Goal: Task Accomplishment & Management: Manage account settings

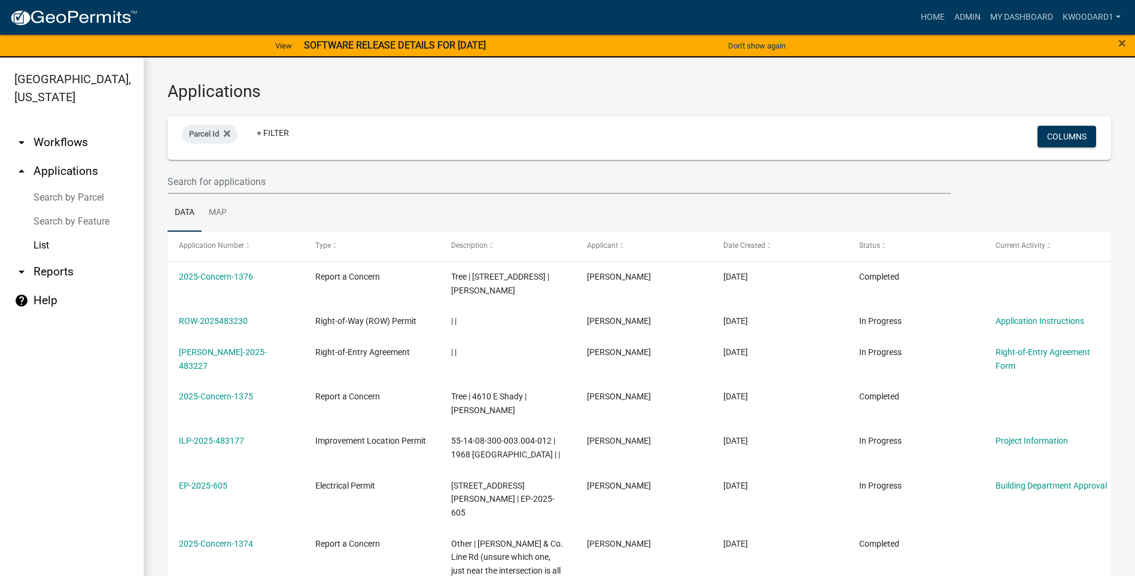
select select "3: 100"
click at [242, 184] on input "text" at bounding box center [559, 181] width 783 height 25
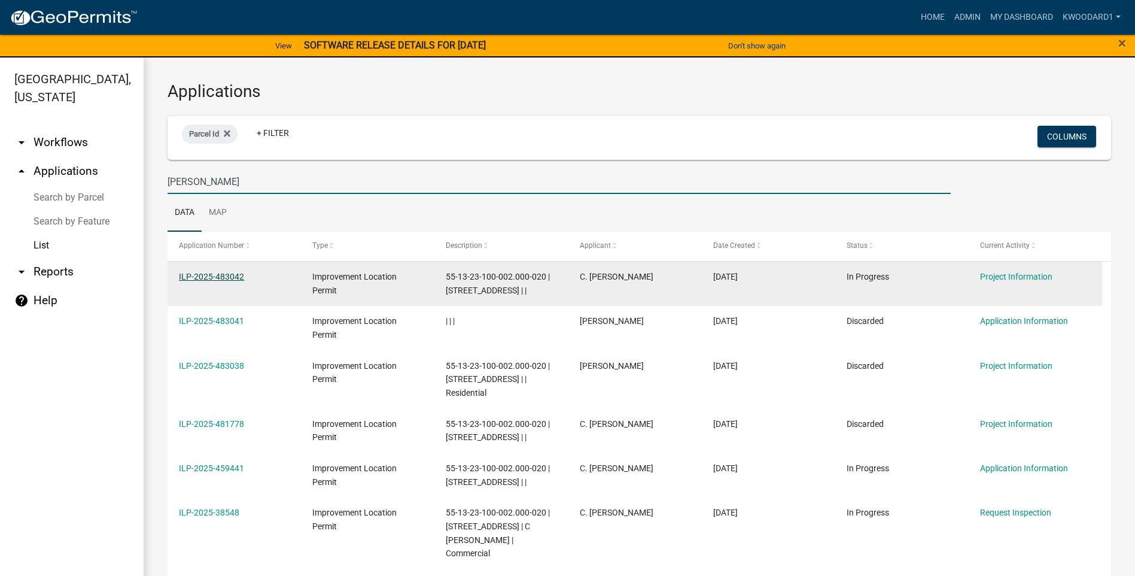
type input "leonard"
click at [202, 278] on link "ILP-2025-483042" at bounding box center [211, 277] width 65 height 10
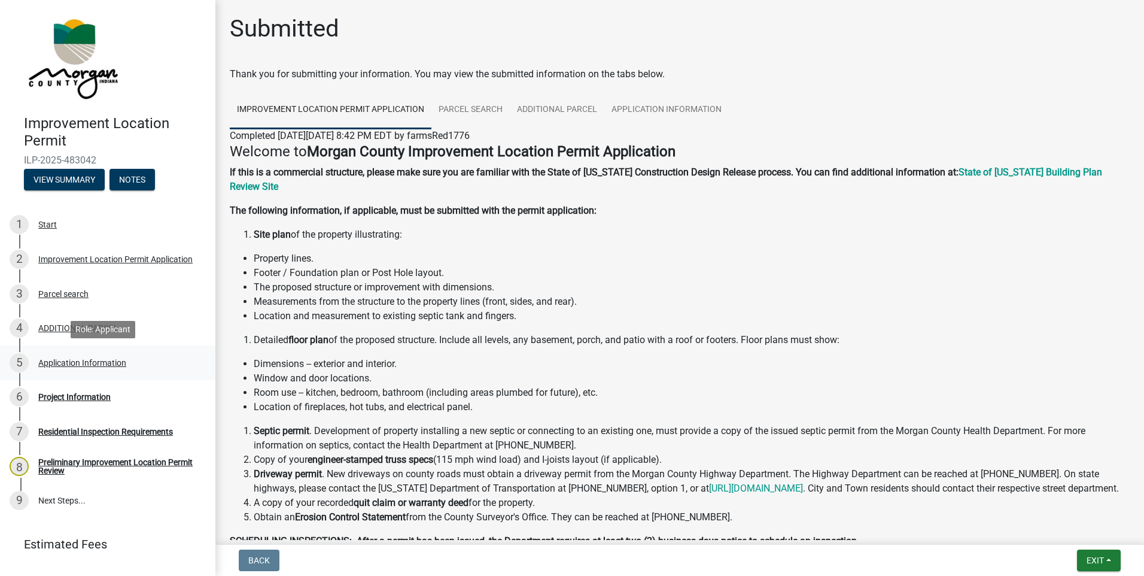
click at [77, 365] on div "Application Information" at bounding box center [82, 363] width 88 height 8
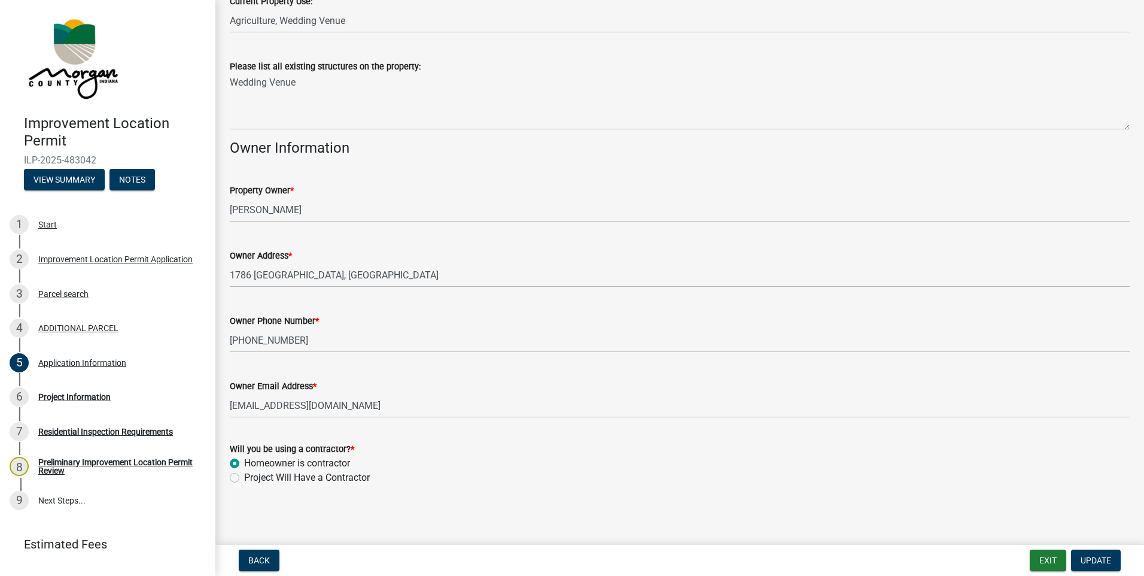
scroll to position [490, 0]
click at [1055, 555] on button "Exit" at bounding box center [1048, 560] width 37 height 22
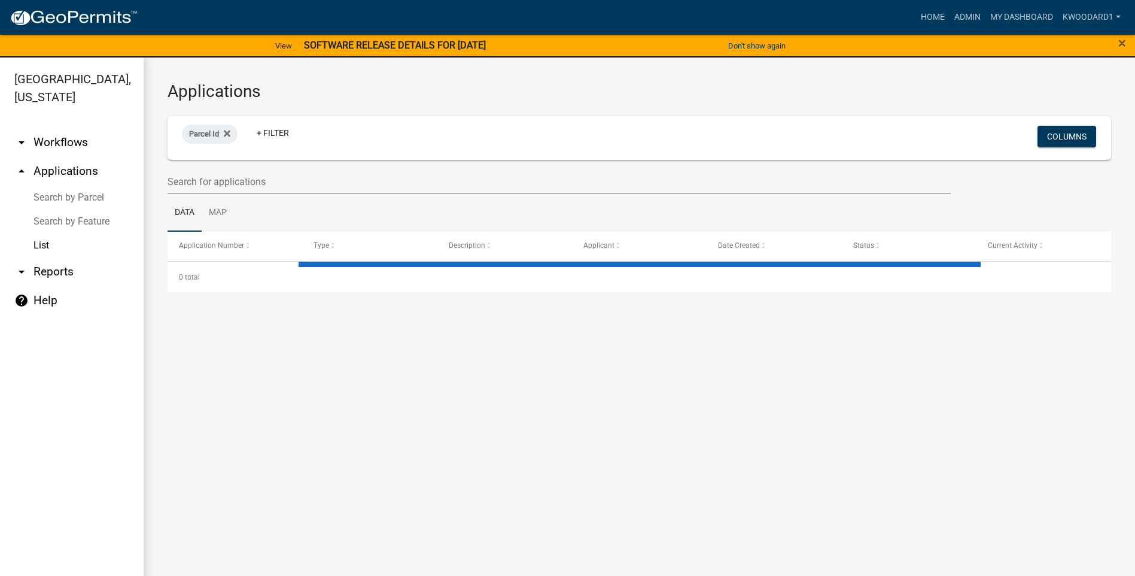
select select "3: 100"
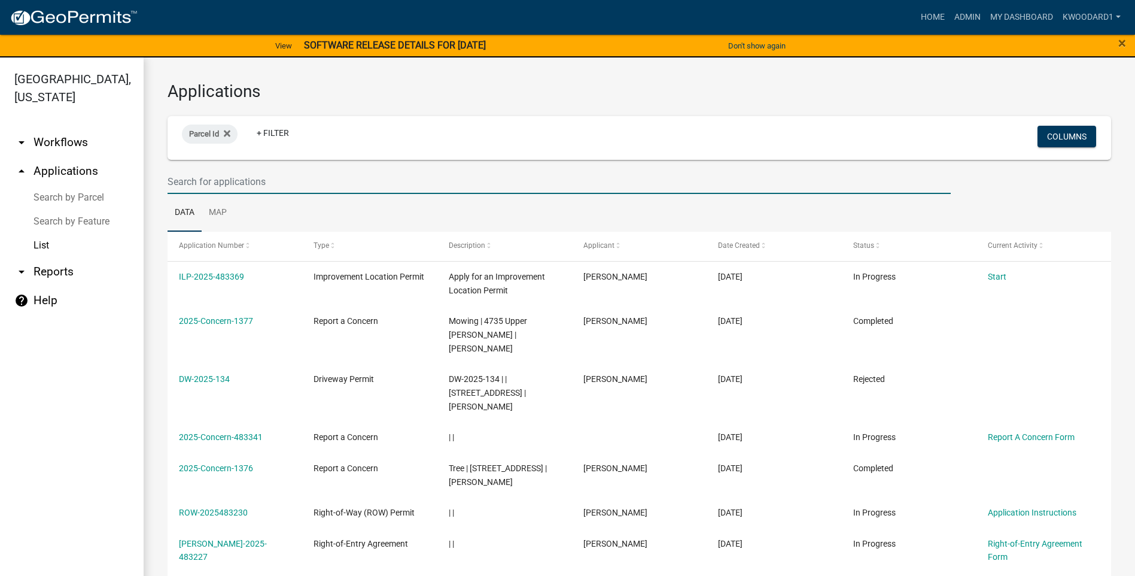
click at [218, 182] on input "text" at bounding box center [559, 181] width 783 height 25
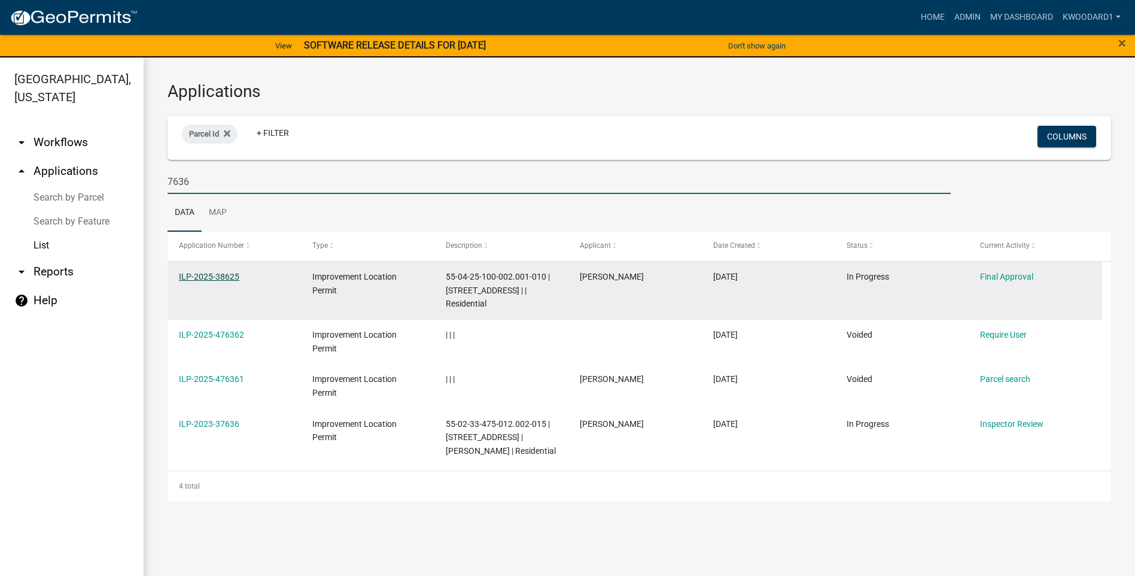
type input "7636"
click at [187, 277] on link "ILP-2025-38625" at bounding box center [209, 277] width 60 height 10
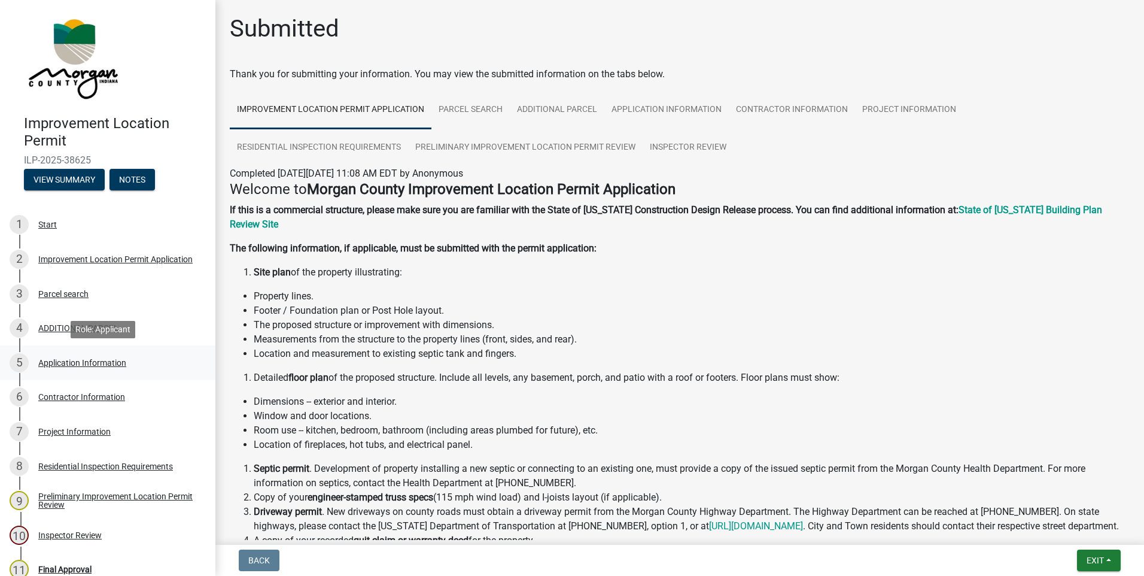
click at [80, 363] on div "Application Information" at bounding box center [82, 363] width 88 height 8
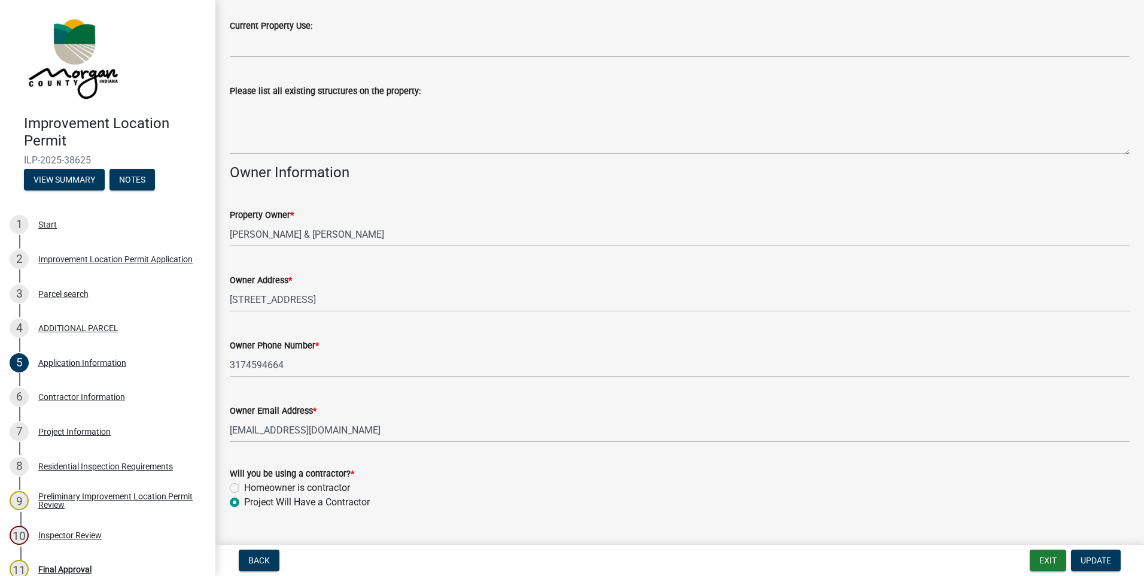
scroll to position [446, 0]
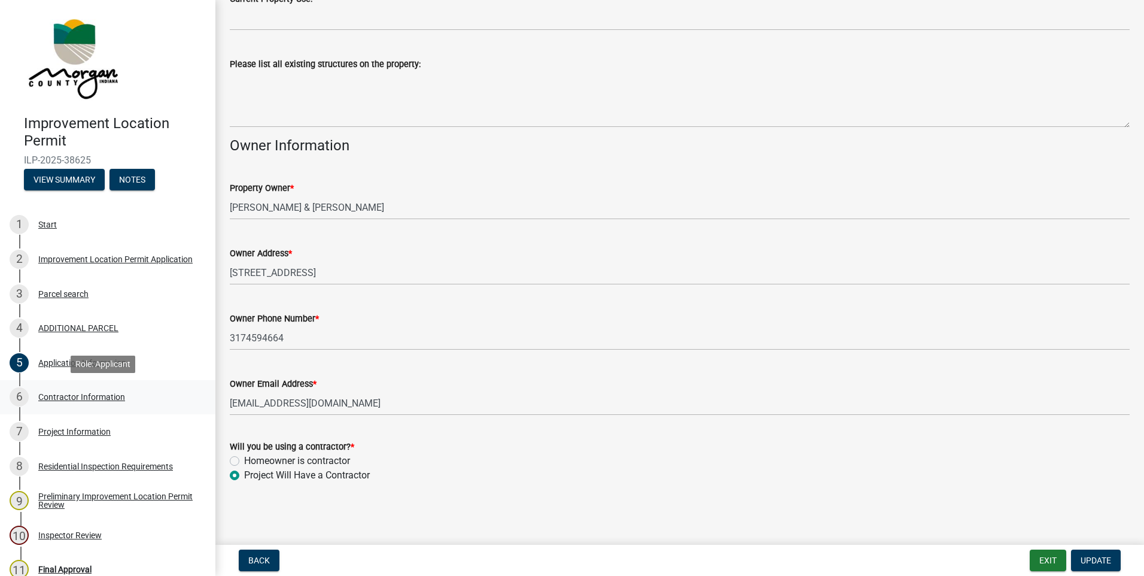
click at [78, 393] on div "Contractor Information" at bounding box center [81, 397] width 87 height 8
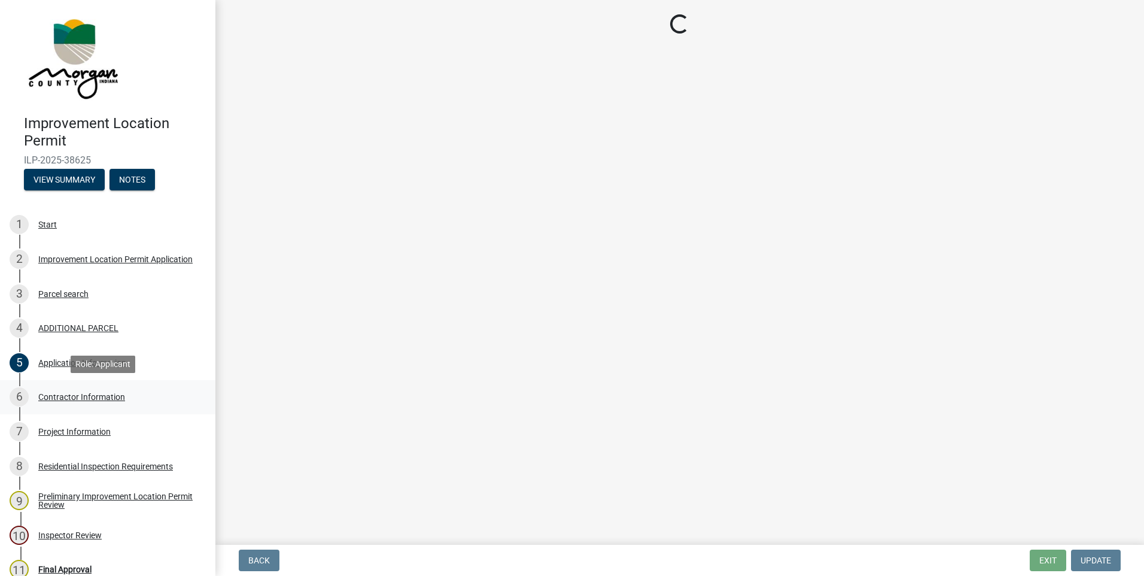
scroll to position [0, 0]
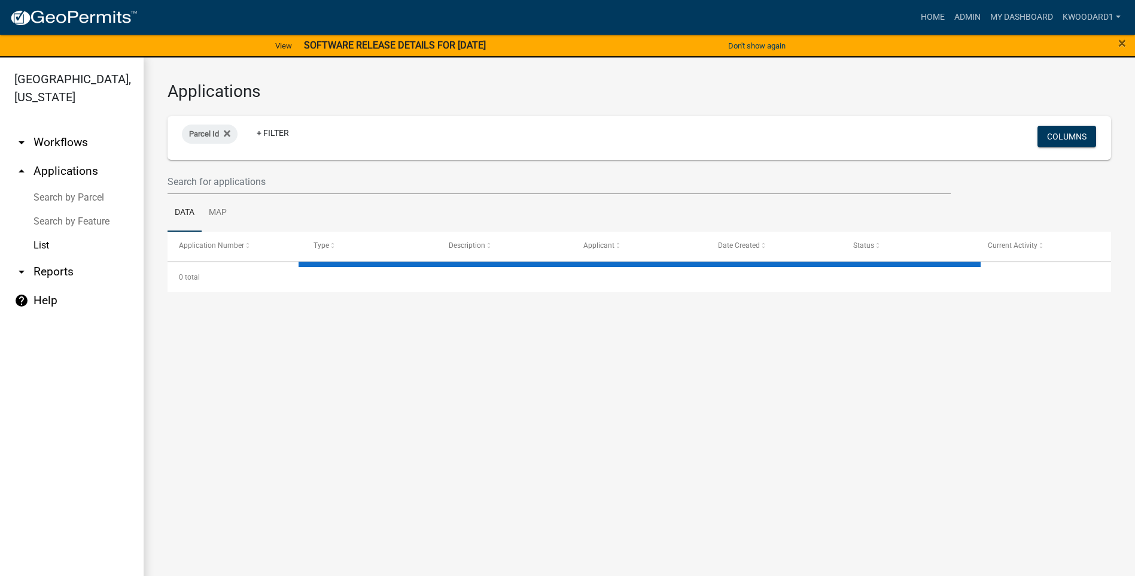
select select "3: 100"
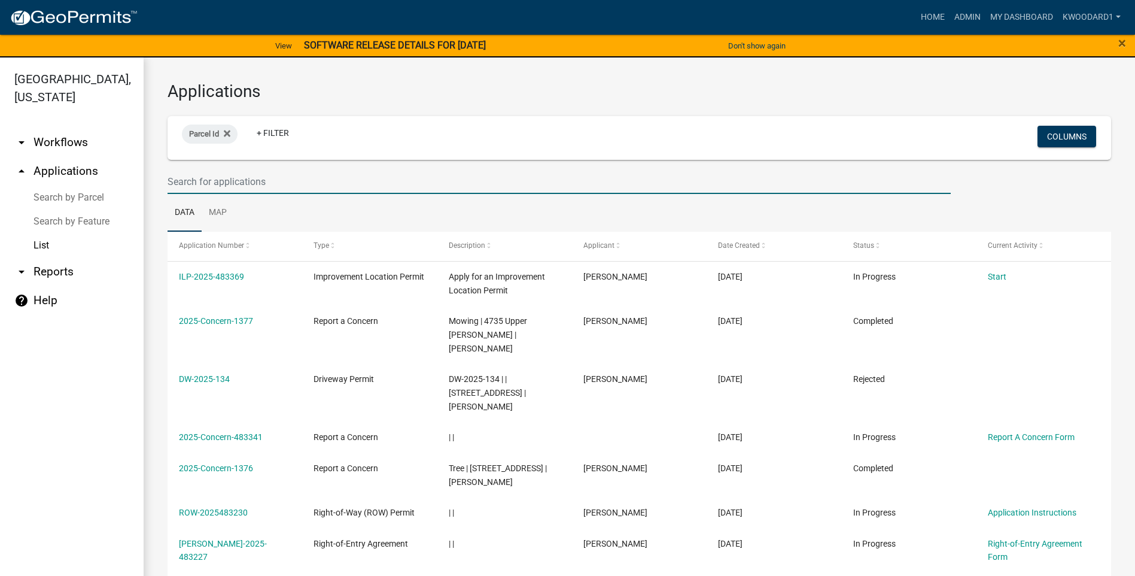
click at [216, 179] on input "text" at bounding box center [559, 181] width 783 height 25
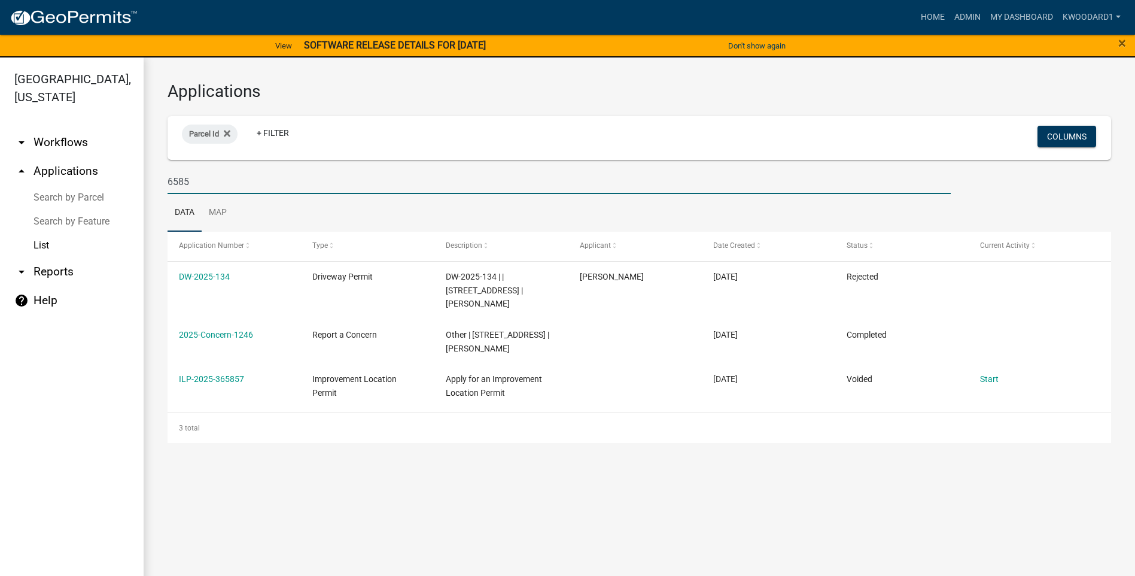
drag, startPoint x: 193, startPoint y: 182, endPoint x: 157, endPoint y: 178, distance: 36.1
click at [157, 178] on div "Applications Parcel Id + Filter Columns 6585 Data Map Application Number Type D…" at bounding box center [640, 261] width 992 height 409
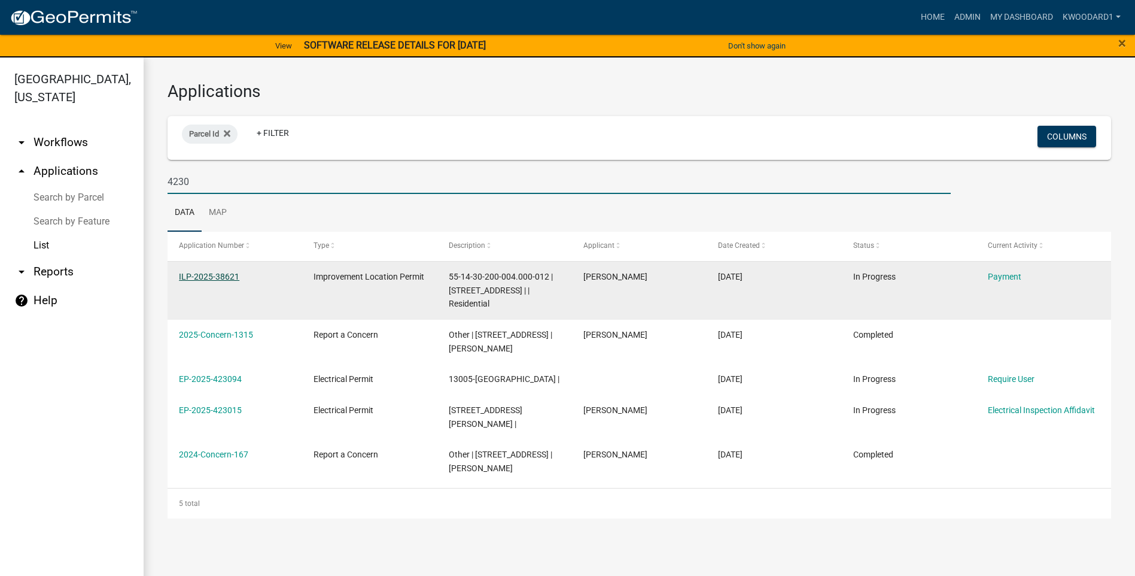
type input "4230"
click at [196, 275] on link "ILP-2025-38621" at bounding box center [209, 277] width 60 height 10
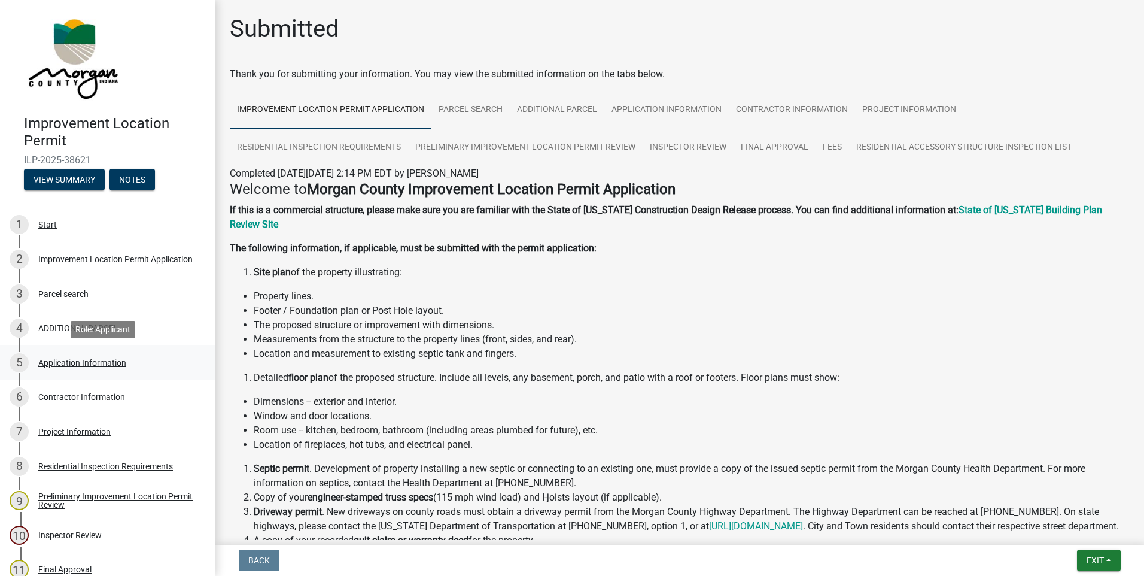
click at [62, 365] on div "Application Information" at bounding box center [82, 363] width 88 height 8
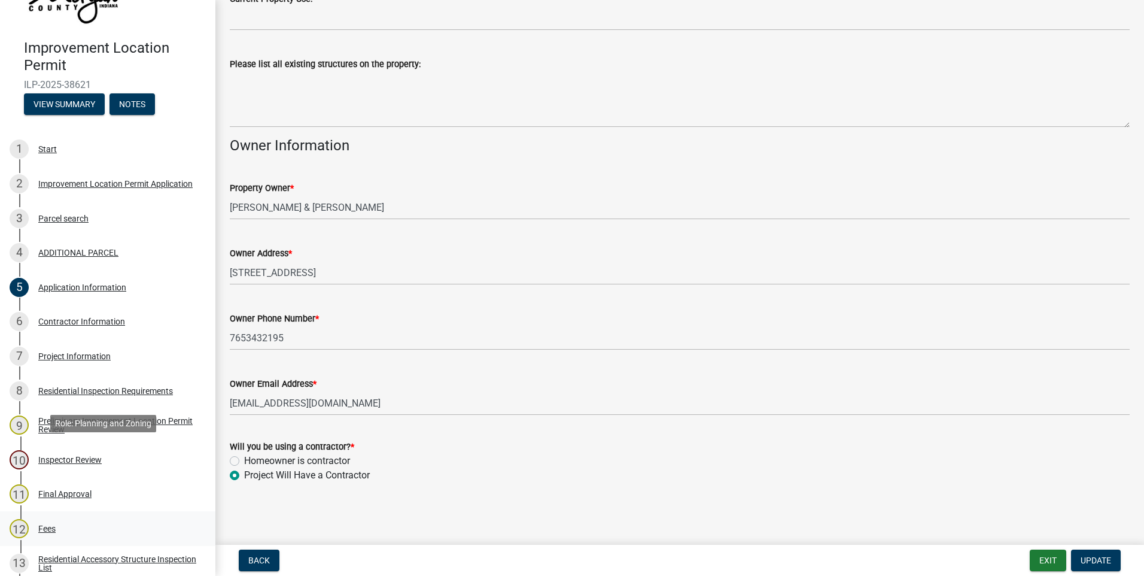
scroll to position [60, 0]
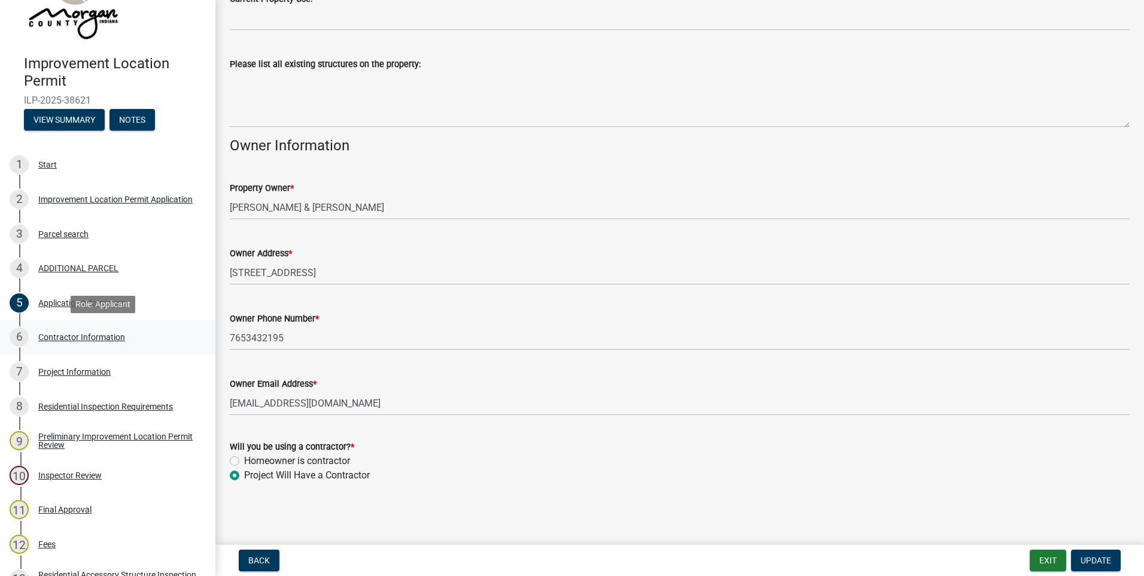
click at [94, 339] on div "Contractor Information" at bounding box center [81, 337] width 87 height 8
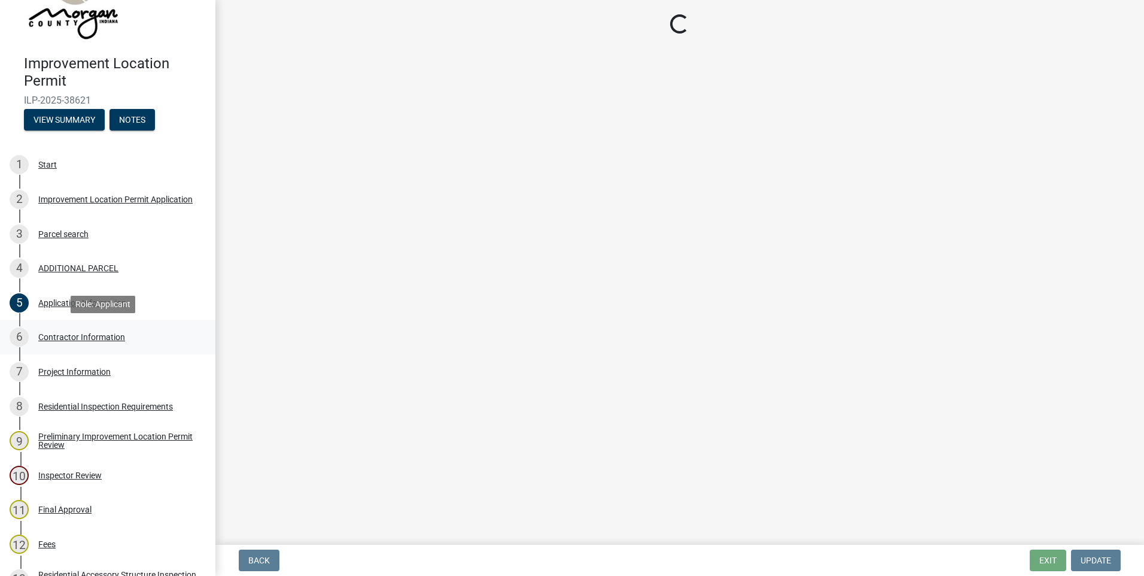
scroll to position [0, 0]
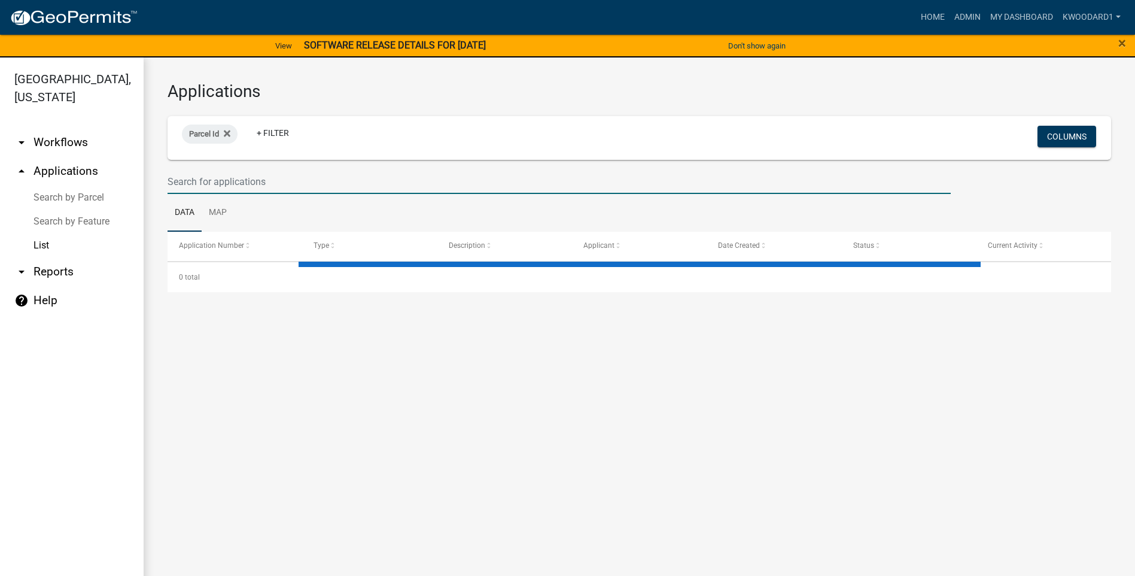
click at [178, 183] on input "text" at bounding box center [559, 181] width 783 height 25
select select "3: 100"
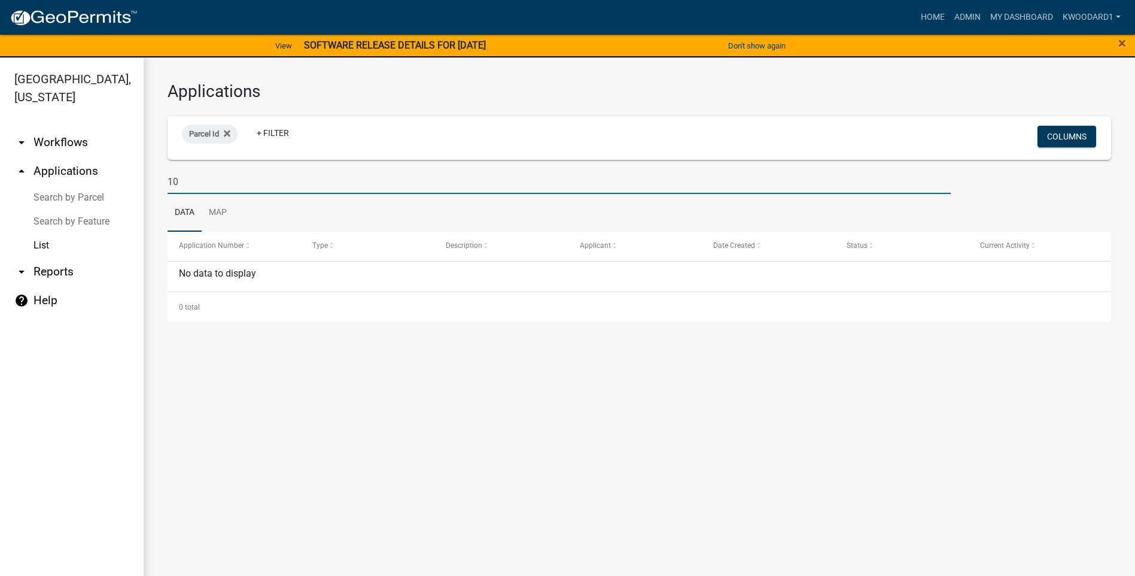
type input "1"
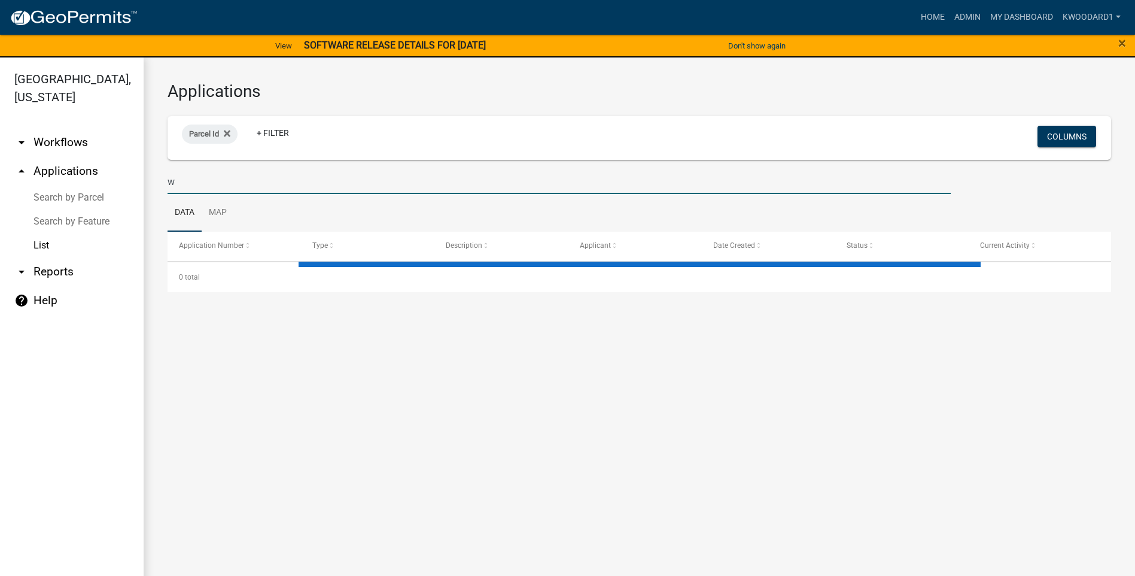
type input "wy"
select select "3: 100"
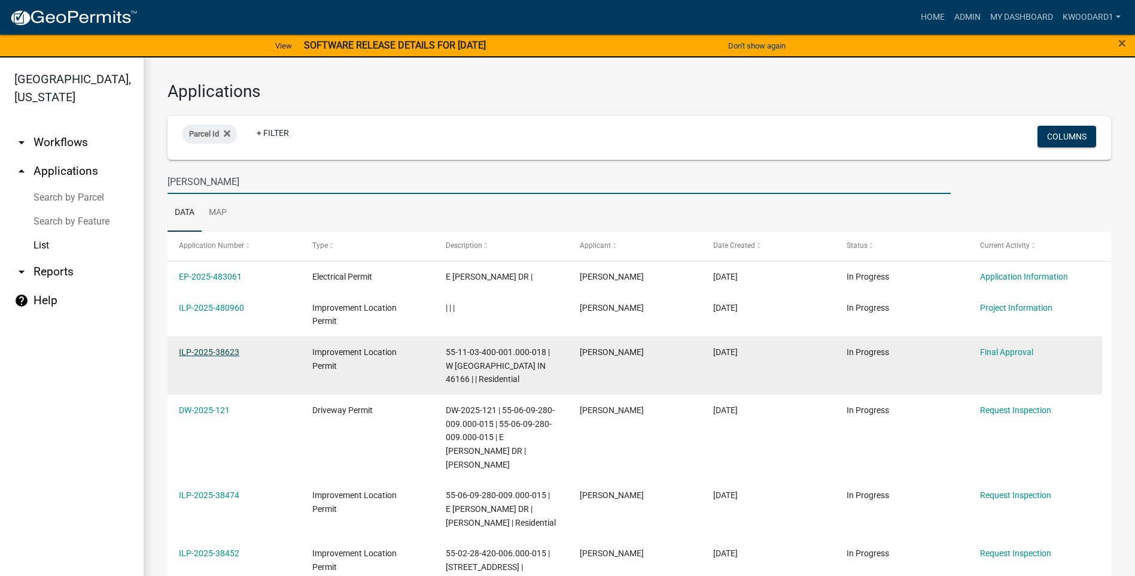
type input "wyatt"
click at [198, 350] on link "ILP-2025-38623" at bounding box center [209, 352] width 60 height 10
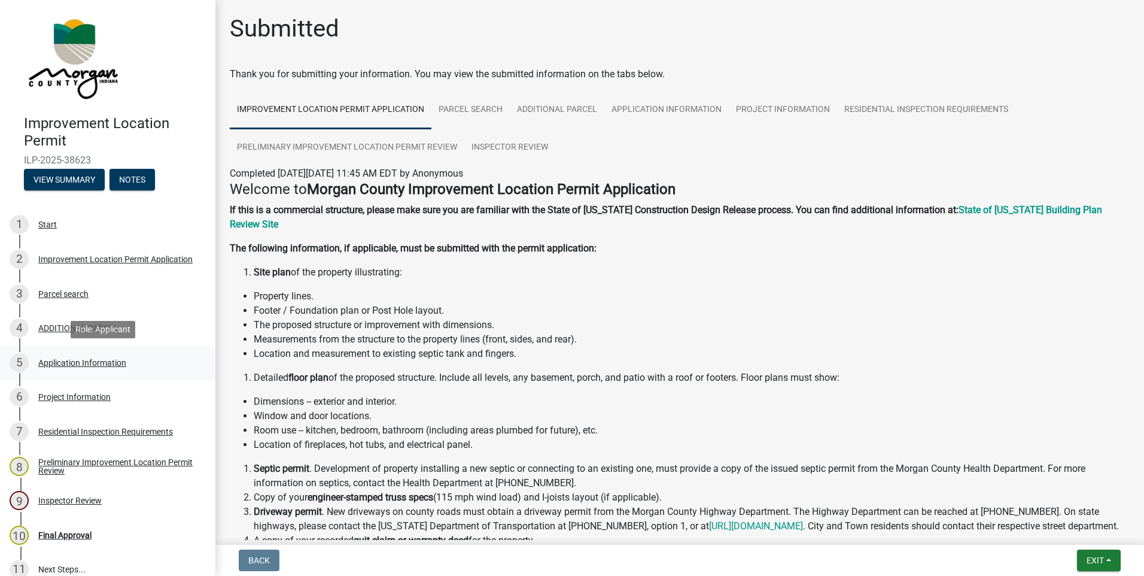
click at [77, 361] on div "Application Information" at bounding box center [82, 363] width 88 height 8
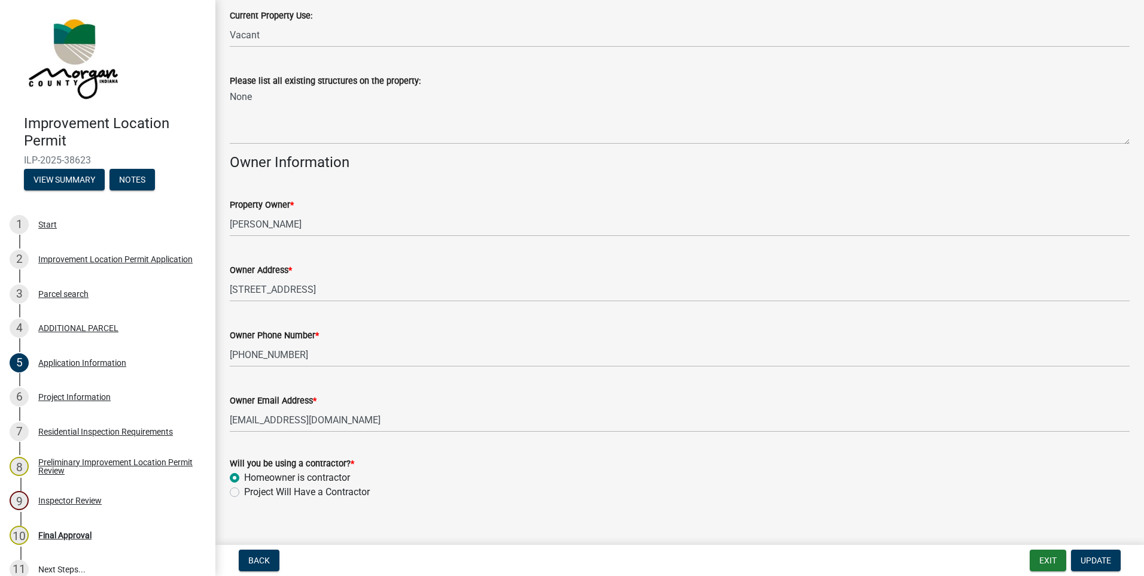
scroll to position [446, 0]
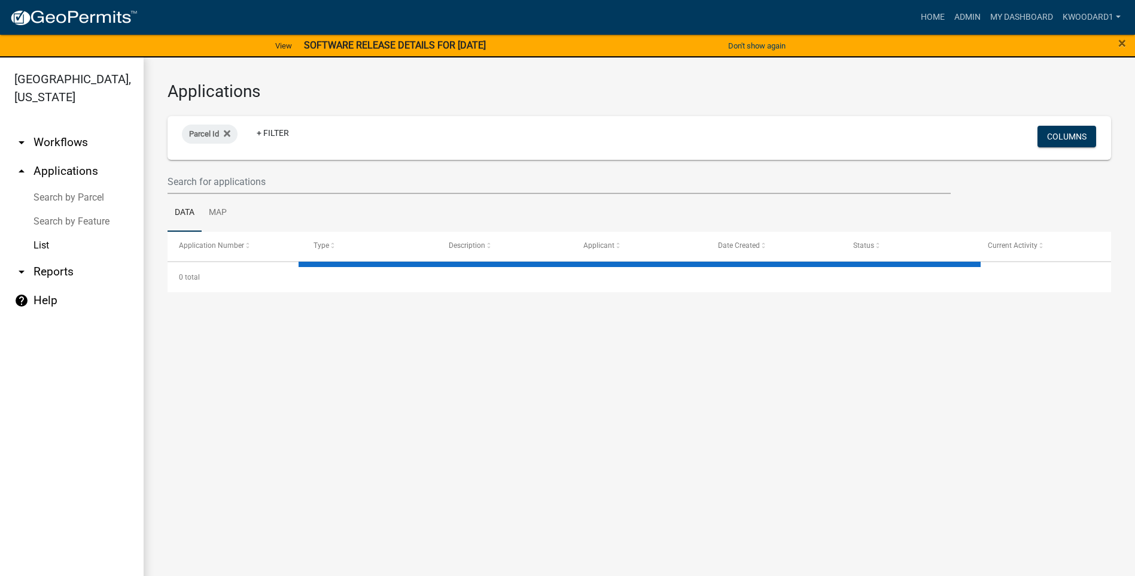
select select "3: 100"
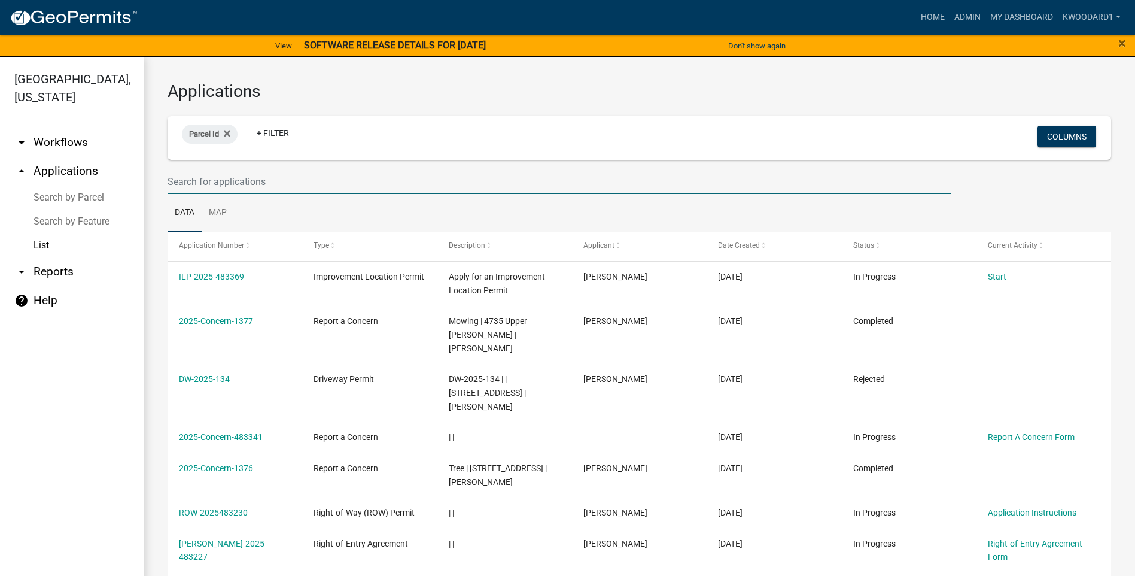
click at [272, 171] on input "text" at bounding box center [559, 181] width 783 height 25
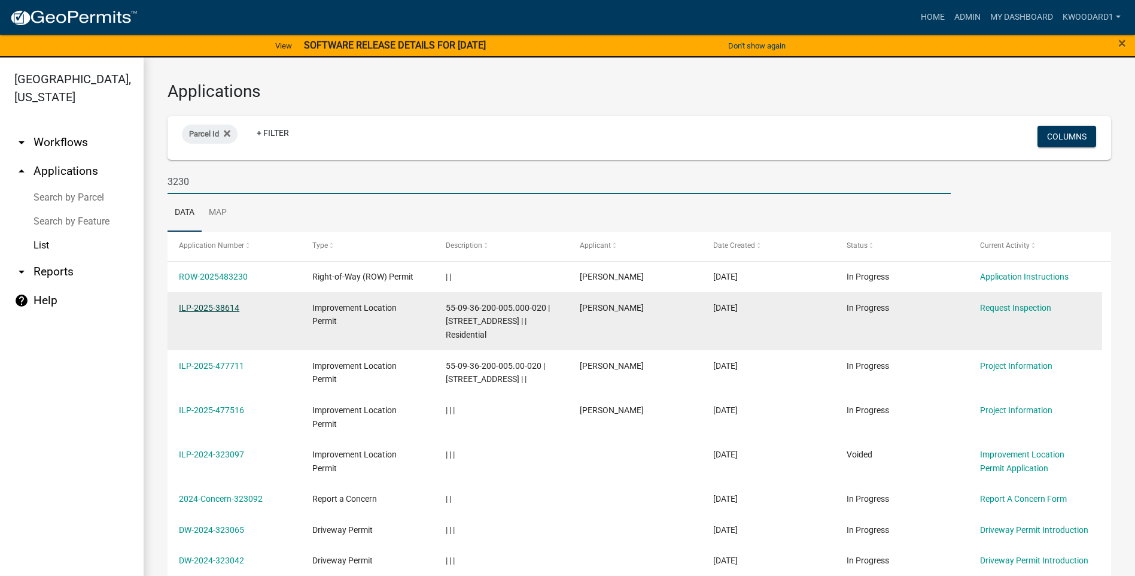
type input "3230"
click at [196, 306] on link "ILP-2025-38614" at bounding box center [209, 308] width 60 height 10
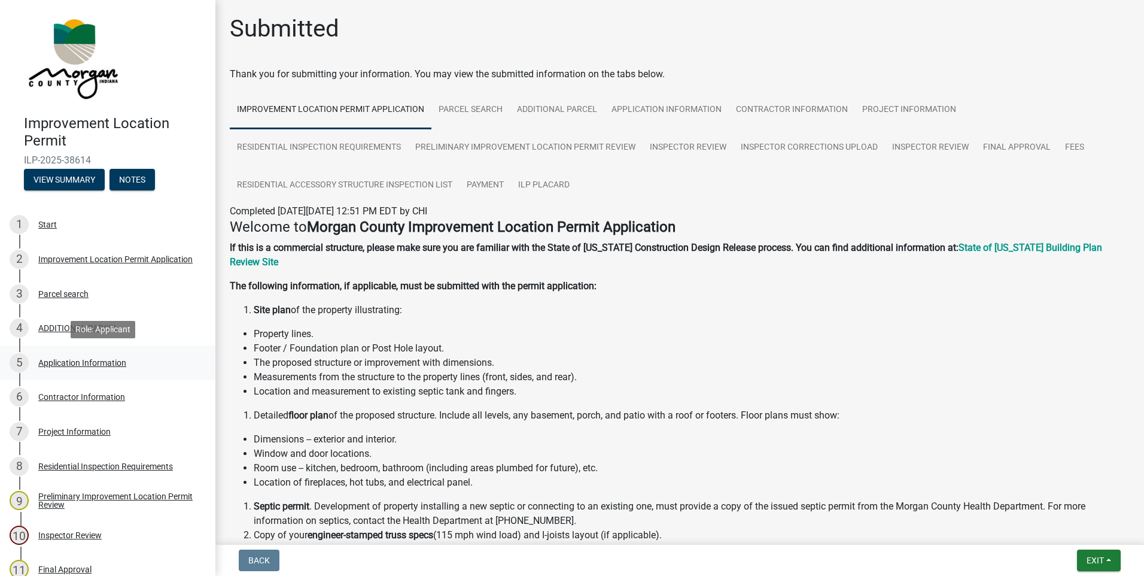
click at [115, 359] on div "Application Information" at bounding box center [82, 363] width 88 height 8
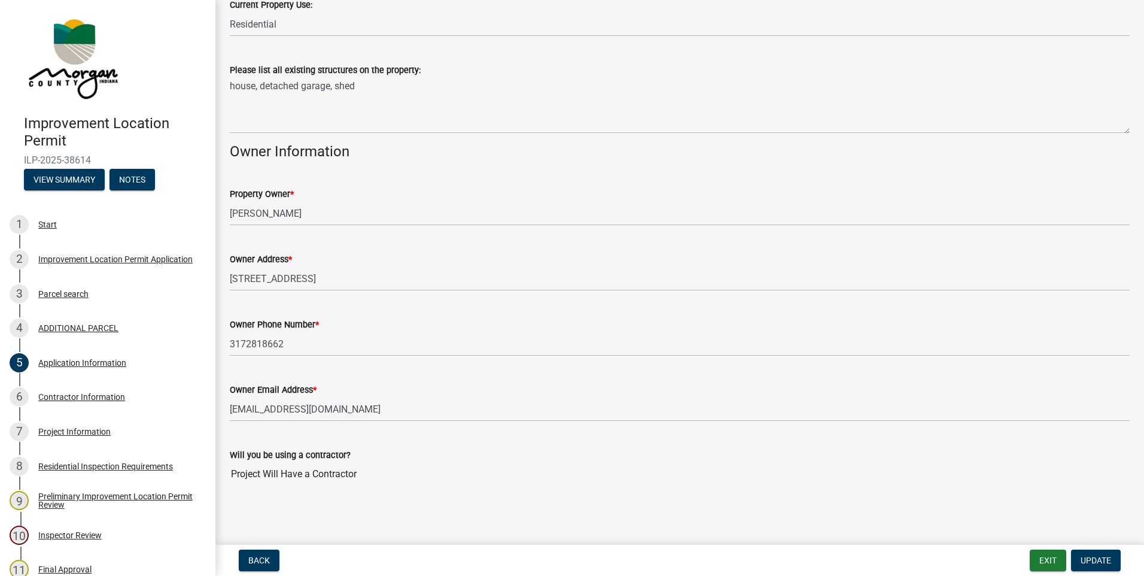
scroll to position [486, 0]
click at [57, 397] on div "Contractor Information" at bounding box center [81, 397] width 87 height 8
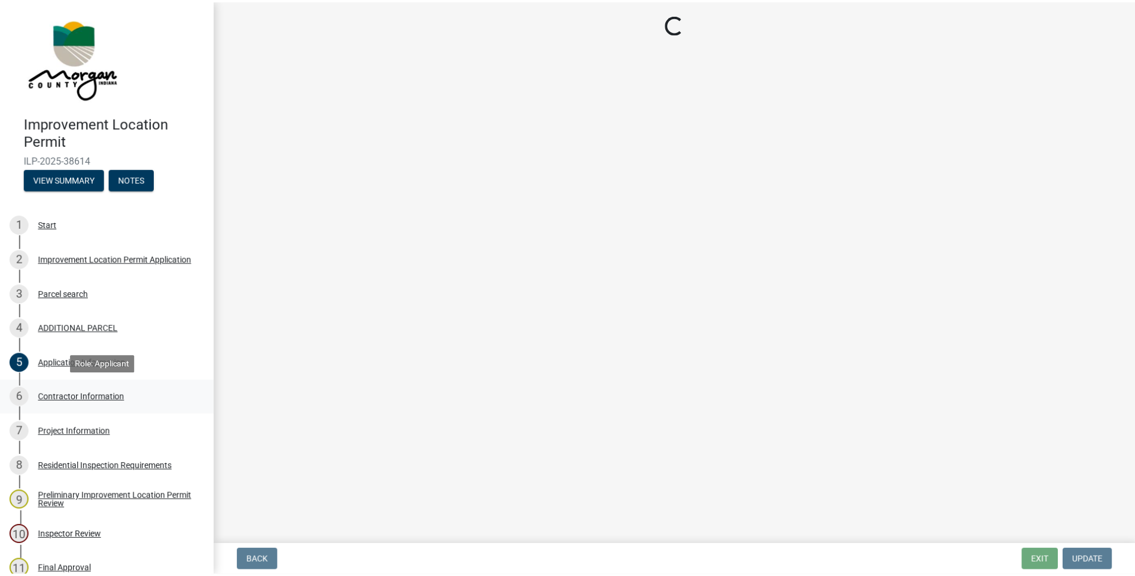
scroll to position [0, 0]
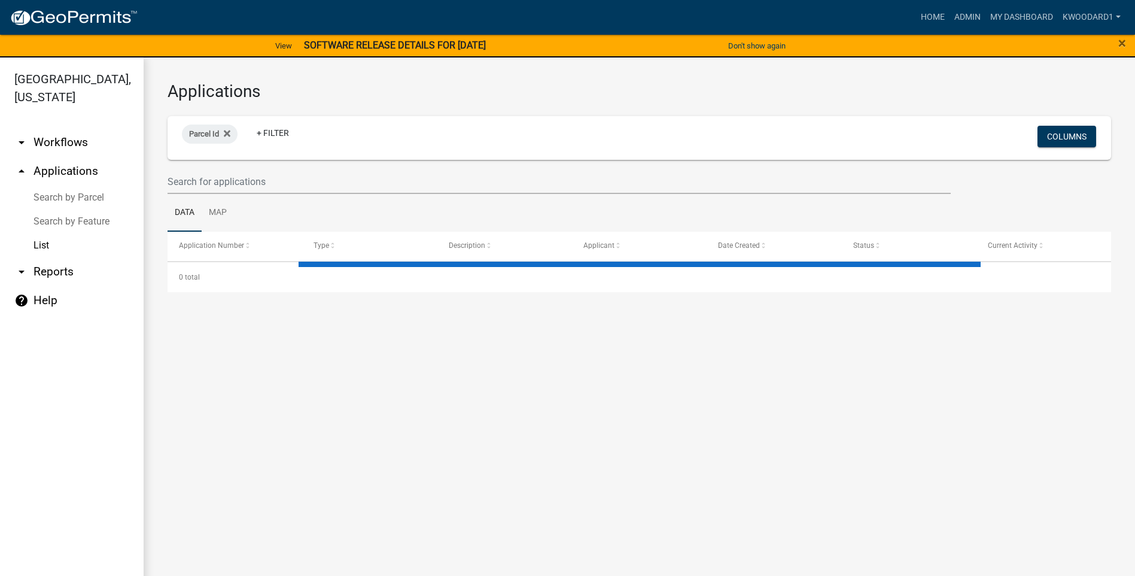
select select "3: 100"
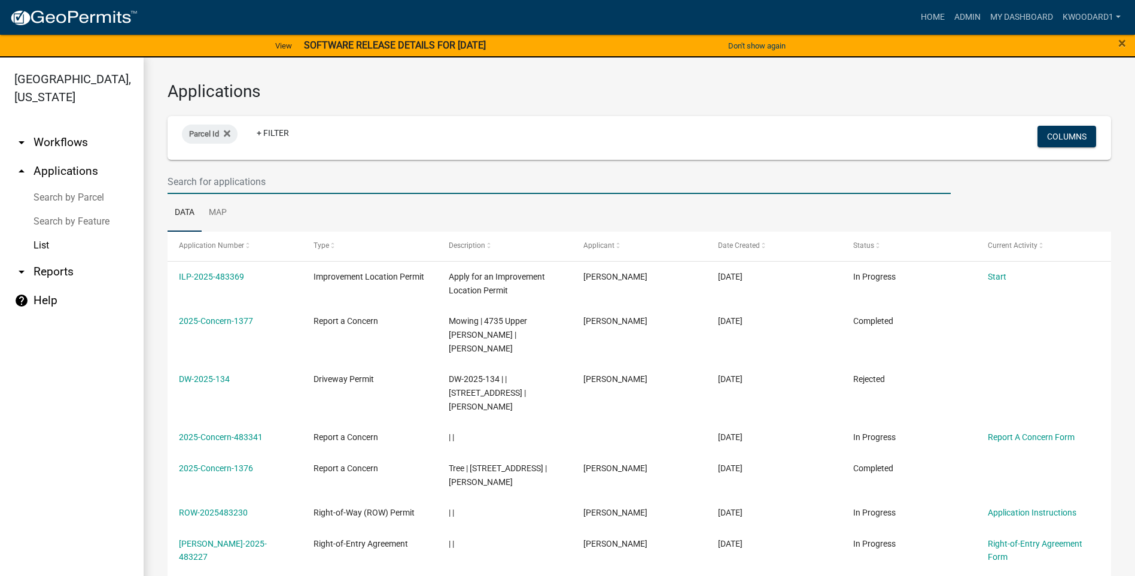
click at [226, 176] on input "text" at bounding box center [559, 181] width 783 height 25
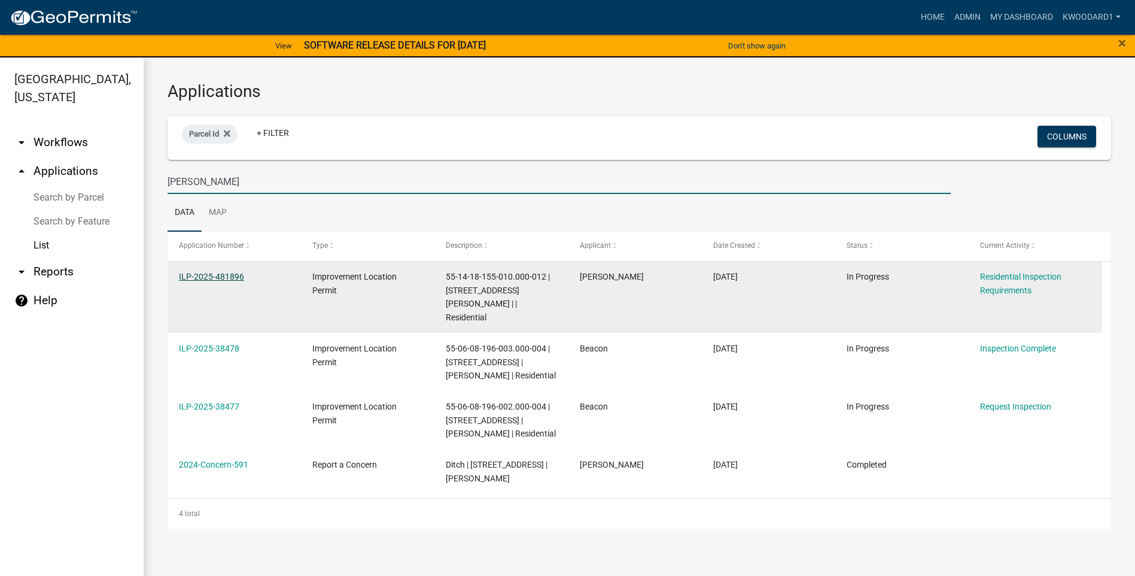
type input "olivia"
click at [203, 277] on link "ILP-2025-481896" at bounding box center [211, 277] width 65 height 10
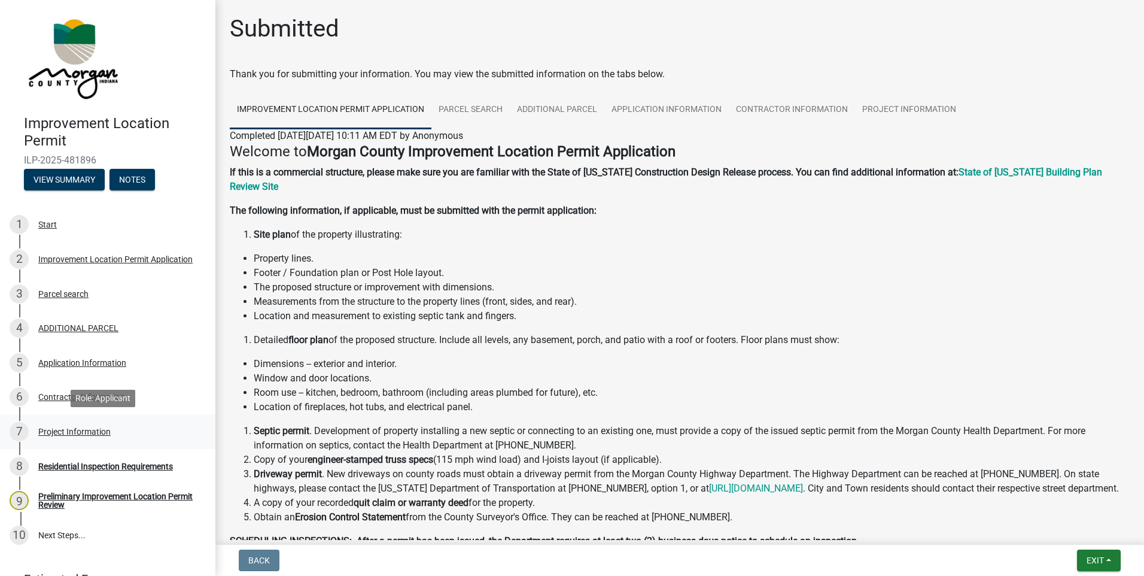
click at [54, 429] on div "Project Information" at bounding box center [74, 431] width 72 height 8
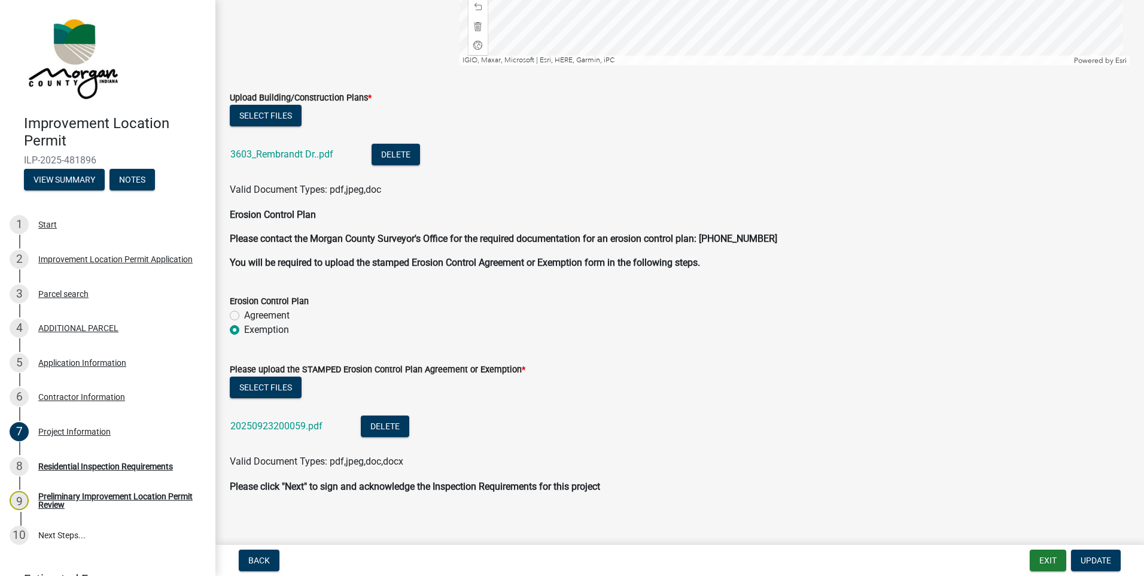
scroll to position [2697, 0]
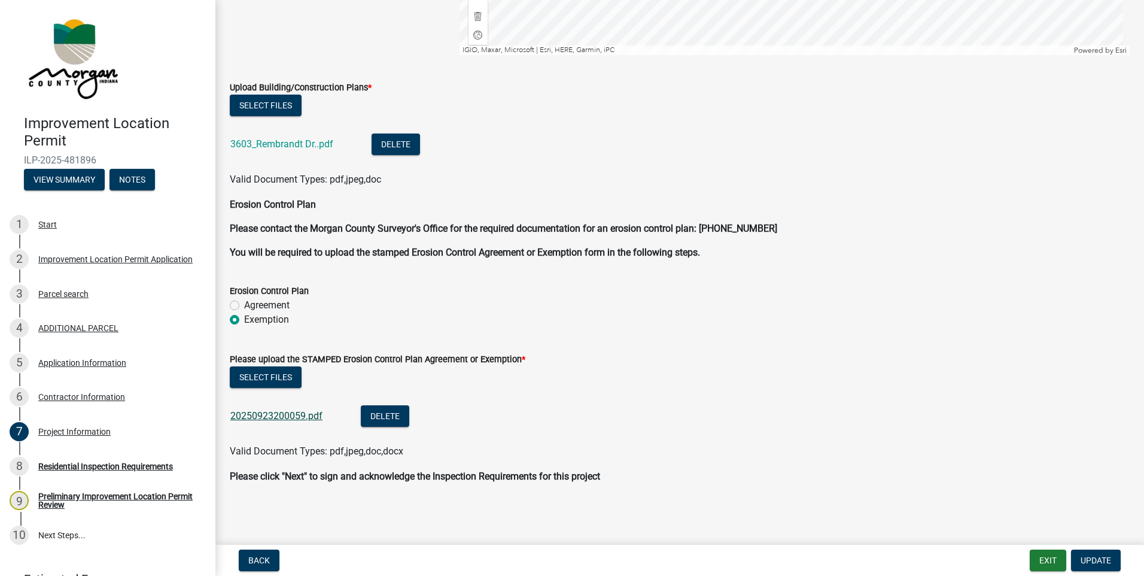
click at [244, 411] on link "20250923200059.pdf" at bounding box center [276, 415] width 92 height 11
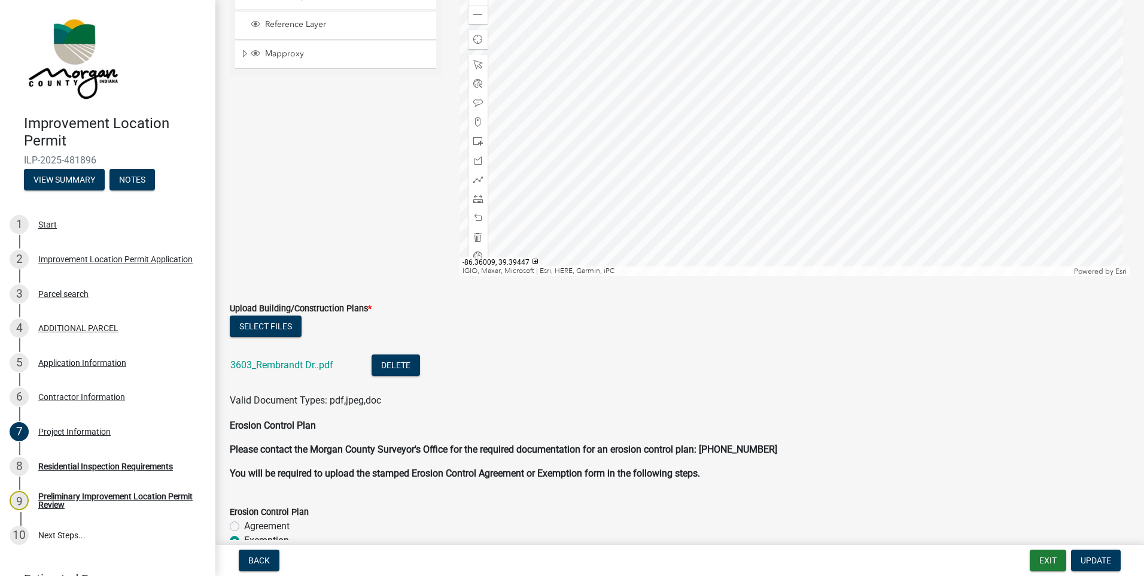
scroll to position [2458, 0]
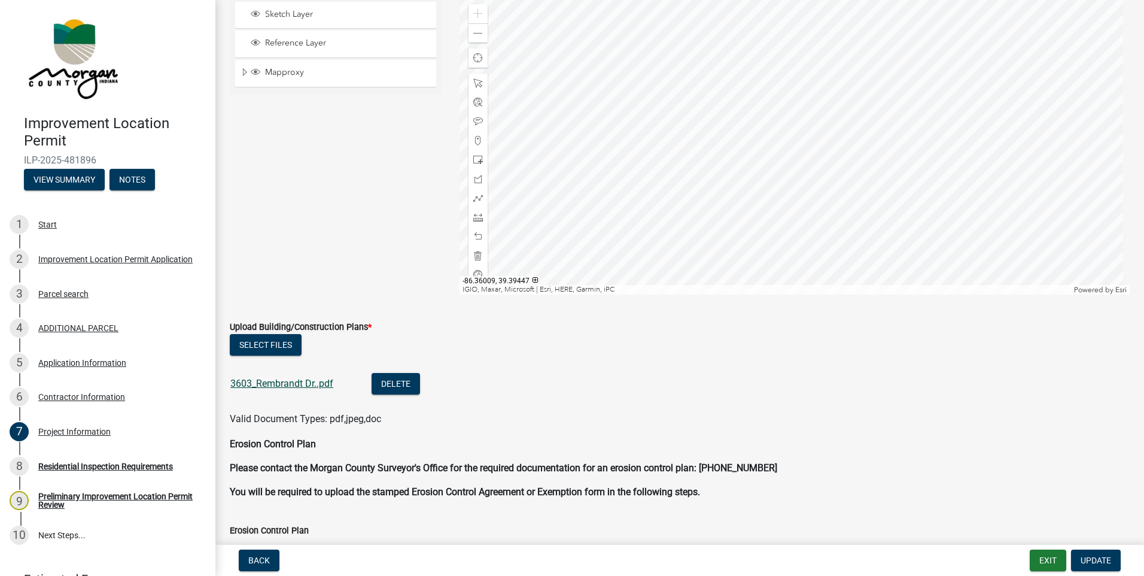
click at [278, 380] on link "3603_Rembrandt Dr..pdf" at bounding box center [281, 383] width 103 height 11
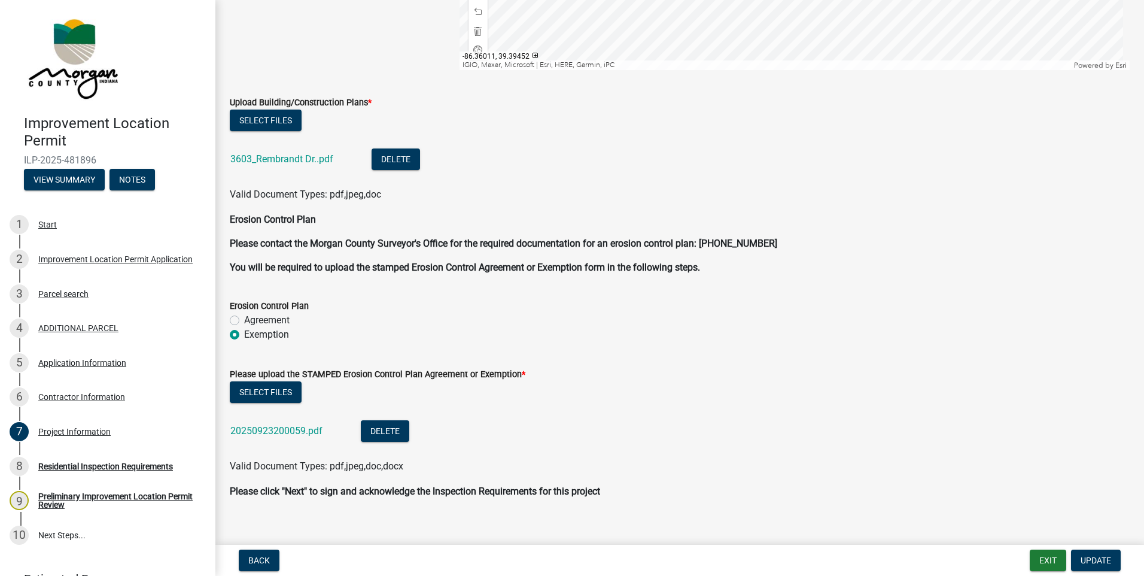
scroll to position [2697, 0]
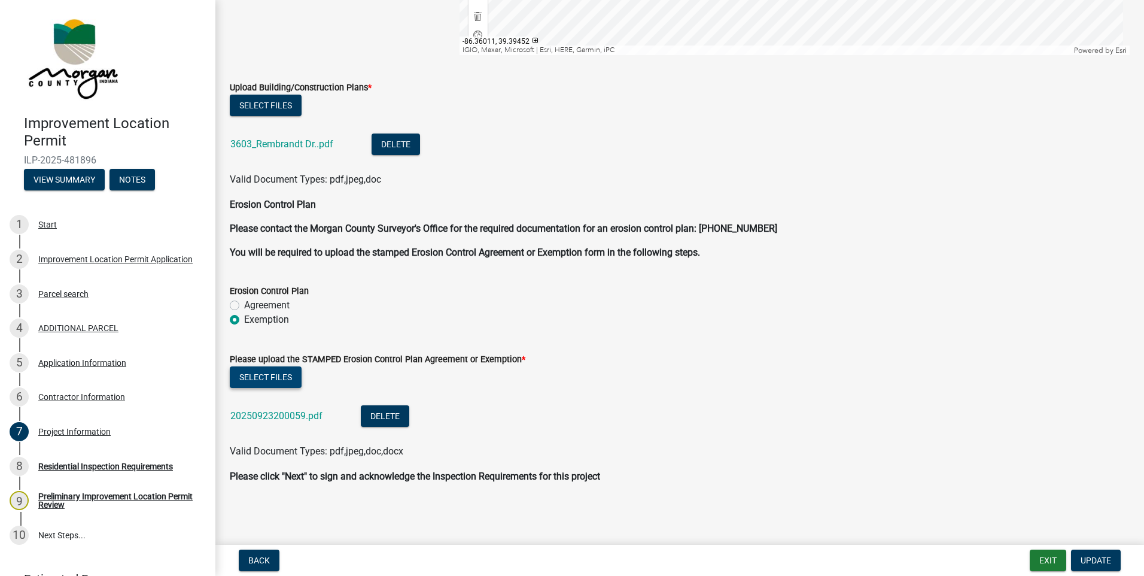
click at [276, 379] on button "Select files" at bounding box center [266, 377] width 72 height 22
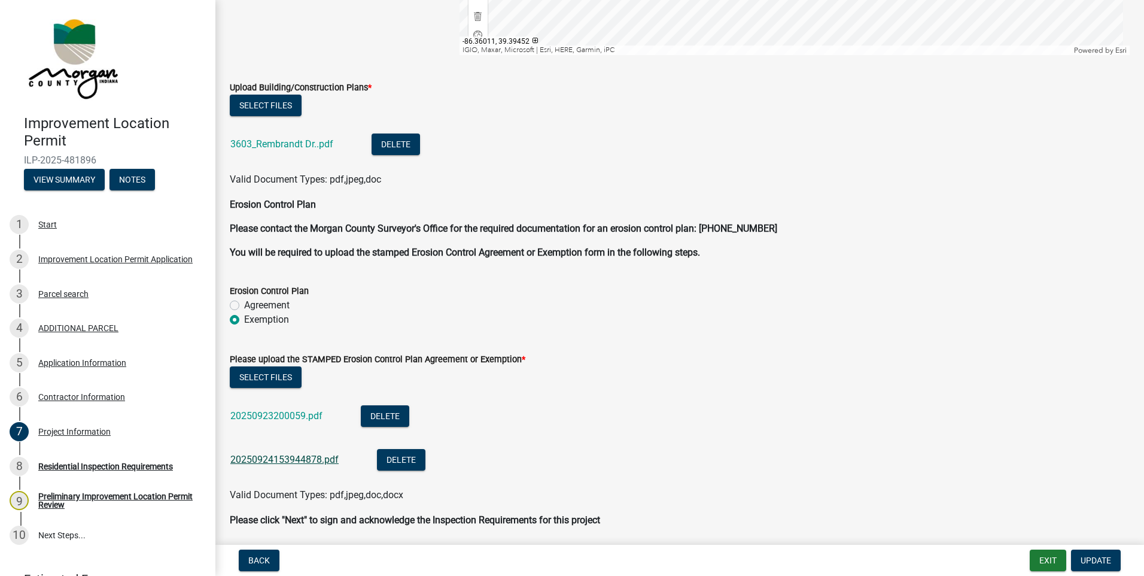
click at [316, 457] on link "20250924153944878.pdf" at bounding box center [284, 459] width 108 height 11
click at [296, 415] on link "20250923200059.pdf" at bounding box center [276, 415] width 92 height 11
click at [388, 411] on button "Delete" at bounding box center [385, 416] width 48 height 22
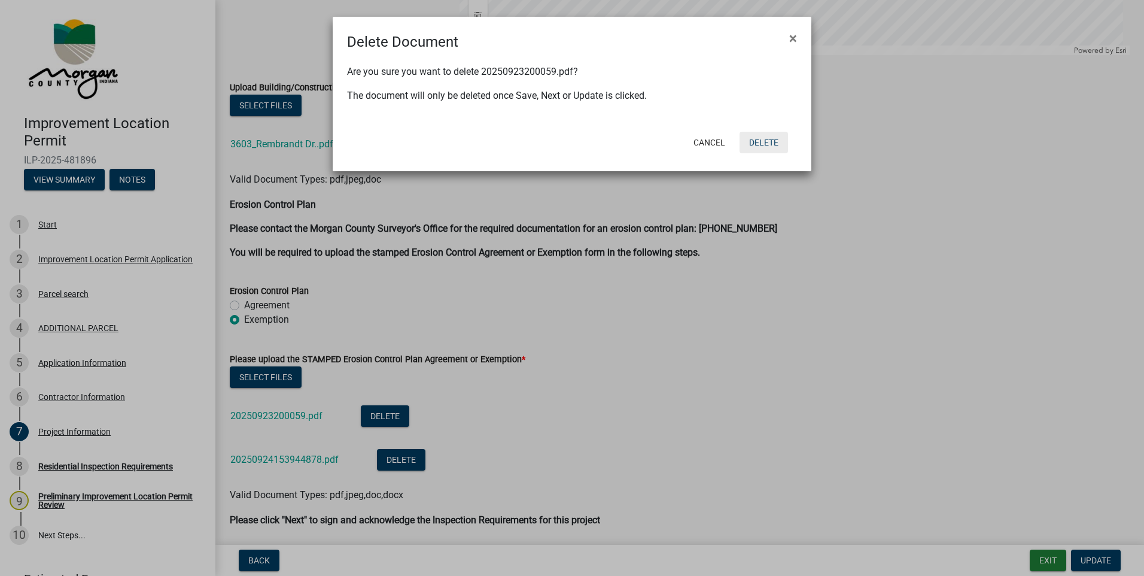
click at [768, 138] on button "Delete" at bounding box center [764, 143] width 48 height 22
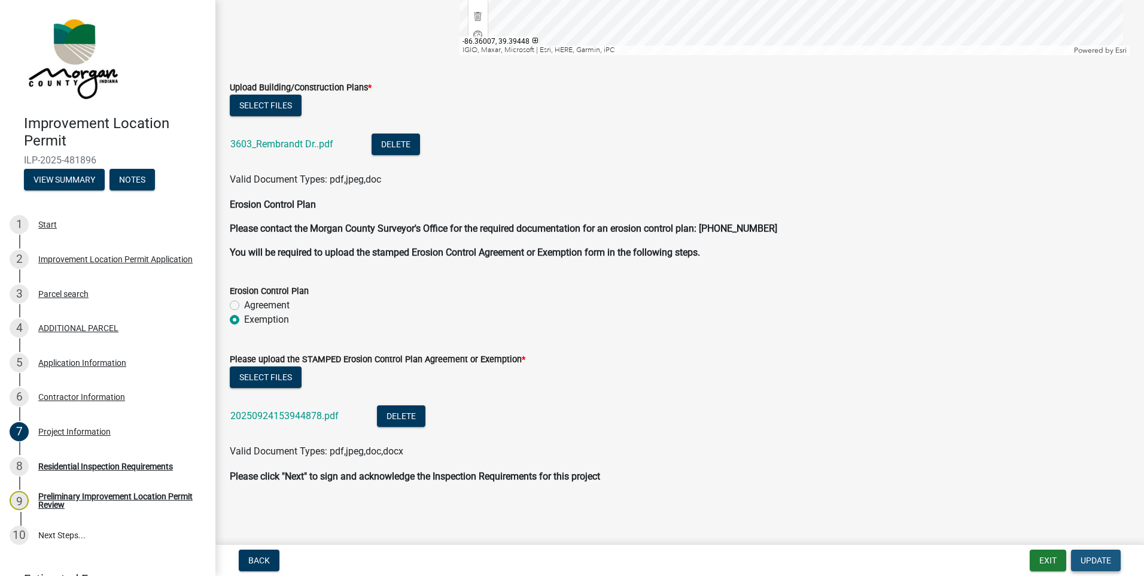
click at [1083, 554] on button "Update" at bounding box center [1096, 560] width 50 height 22
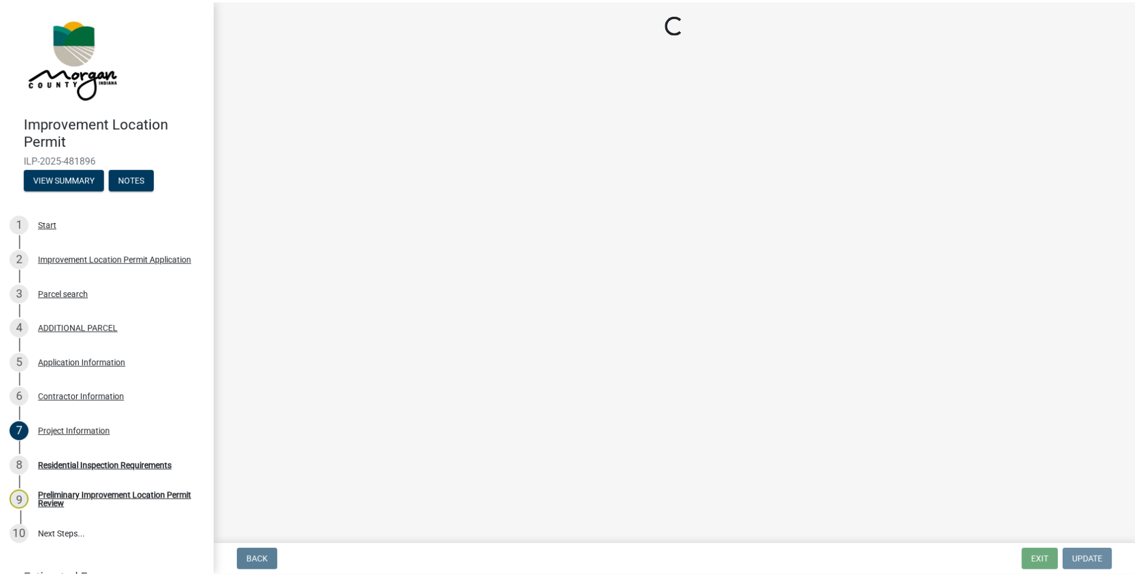
scroll to position [0, 0]
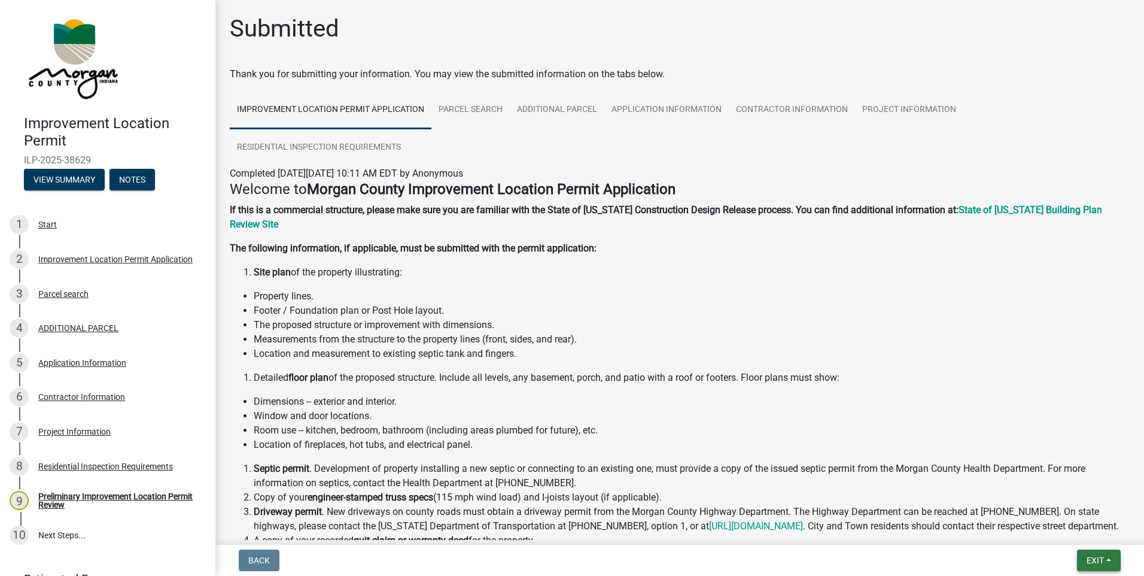
click at [1094, 562] on span "Exit" at bounding box center [1095, 560] width 17 height 10
click at [1074, 530] on button "Save & Exit" at bounding box center [1073, 529] width 96 height 29
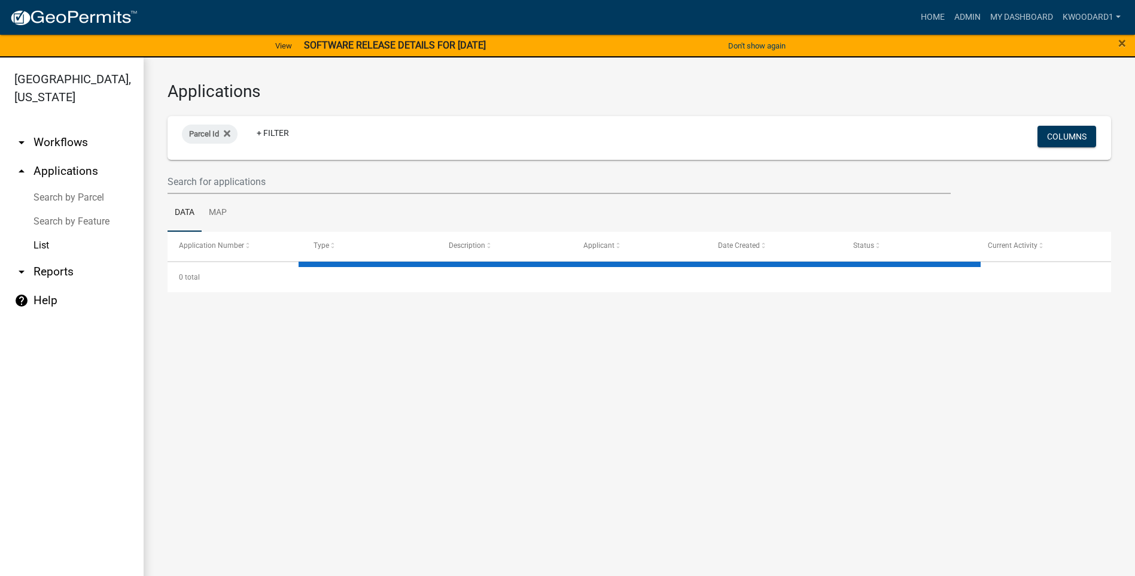
select select "3: 100"
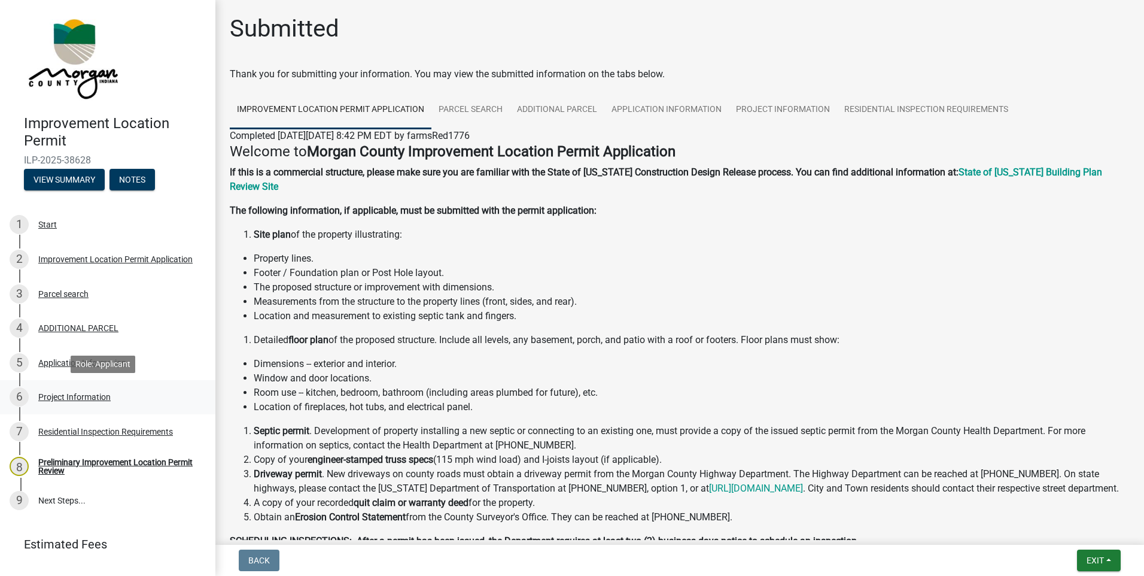
click at [65, 400] on div "Project Information" at bounding box center [74, 397] width 72 height 8
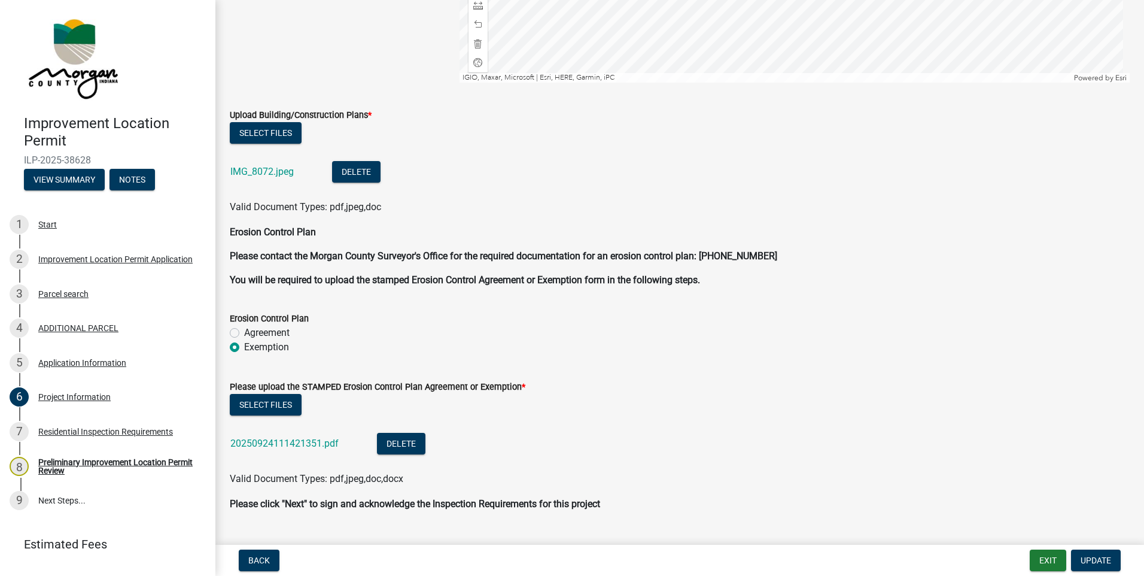
scroll to position [2632, 0]
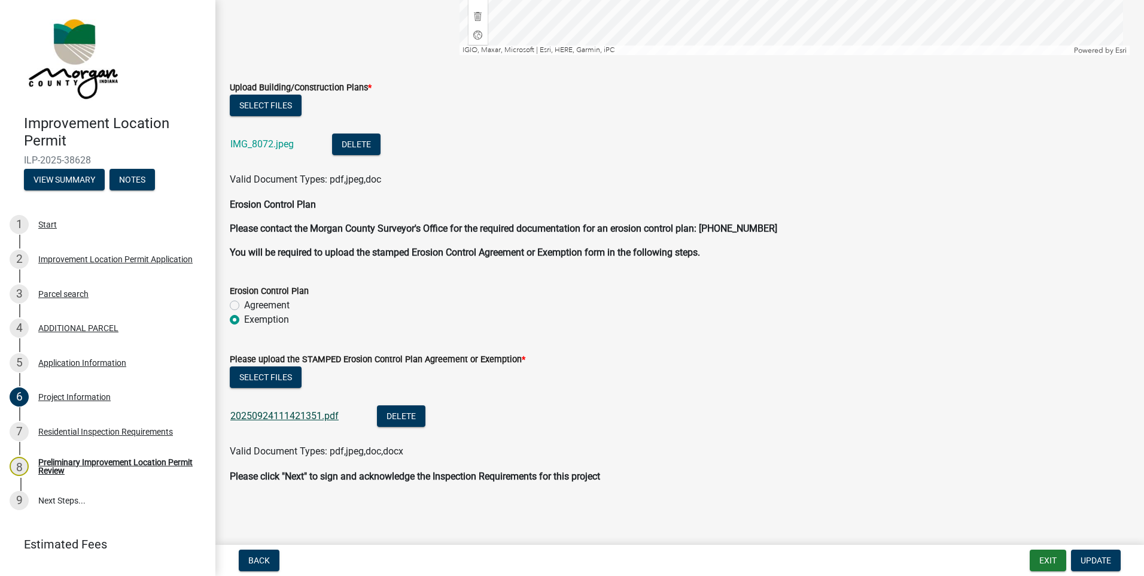
click at [279, 411] on link "20250924111421351.pdf" at bounding box center [284, 415] width 108 height 11
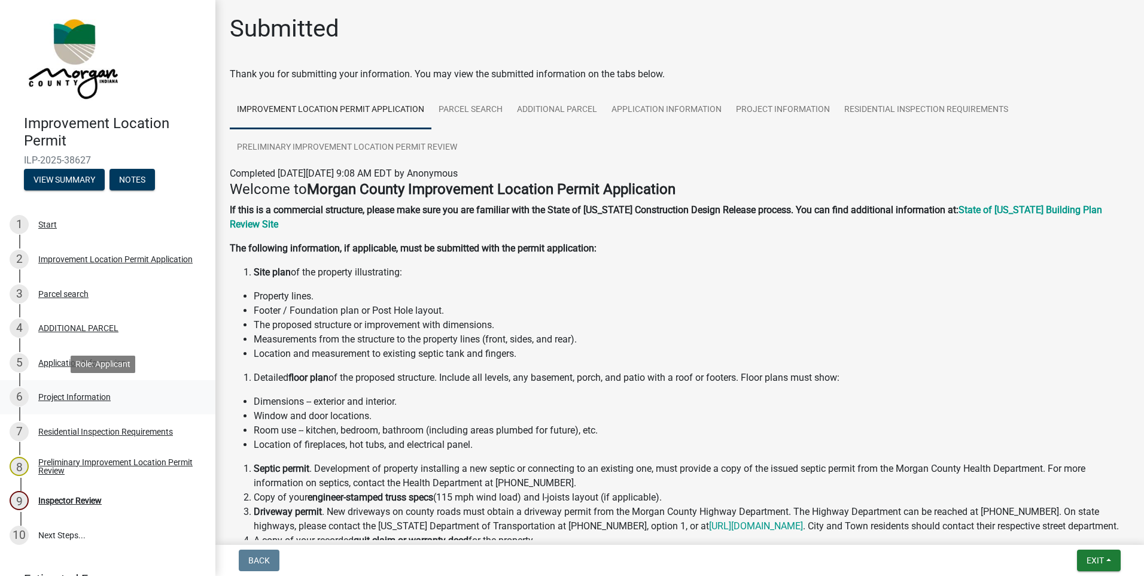
click at [49, 393] on div "Project Information" at bounding box center [74, 397] width 72 height 8
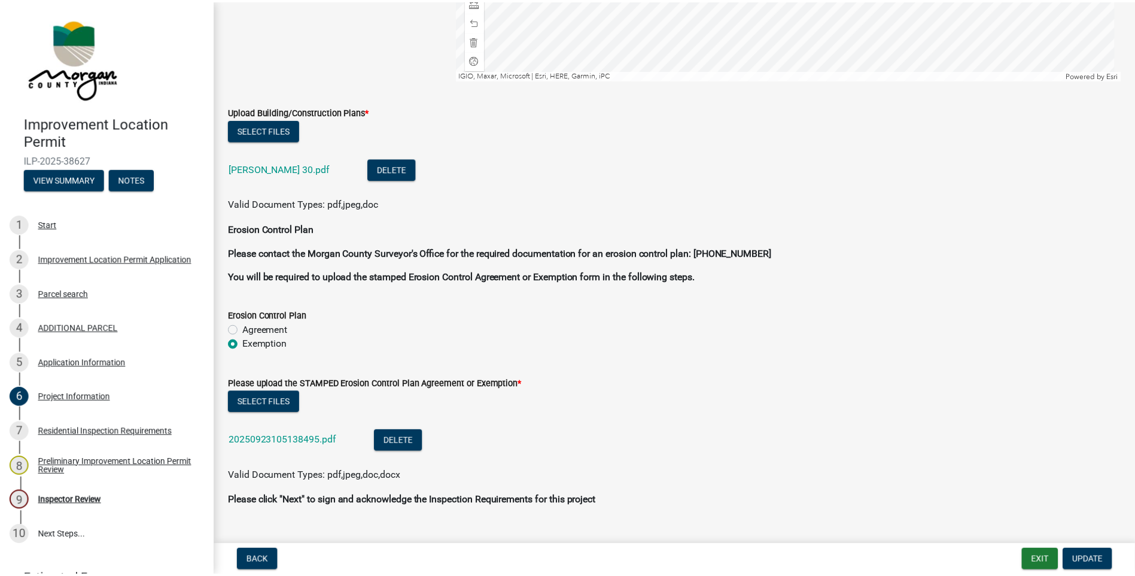
scroll to position [2432, 0]
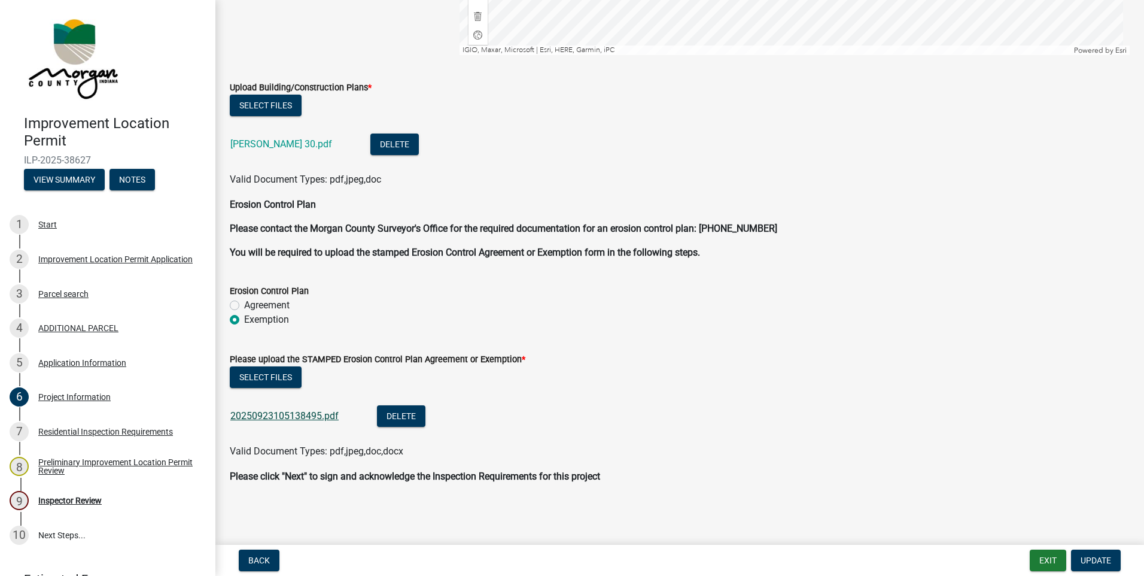
click at [297, 416] on link "20250923105138495.pdf" at bounding box center [284, 415] width 108 height 11
click at [1044, 561] on button "Exit" at bounding box center [1048, 560] width 37 height 22
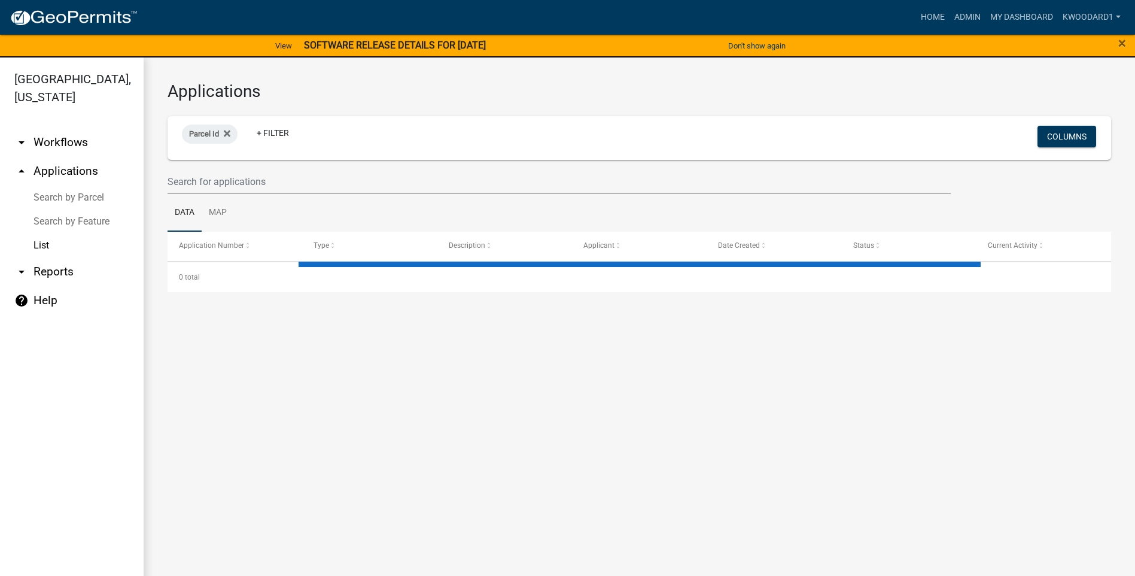
select select "3: 100"
